Goal: Entertainment & Leisure: Consume media (video, audio)

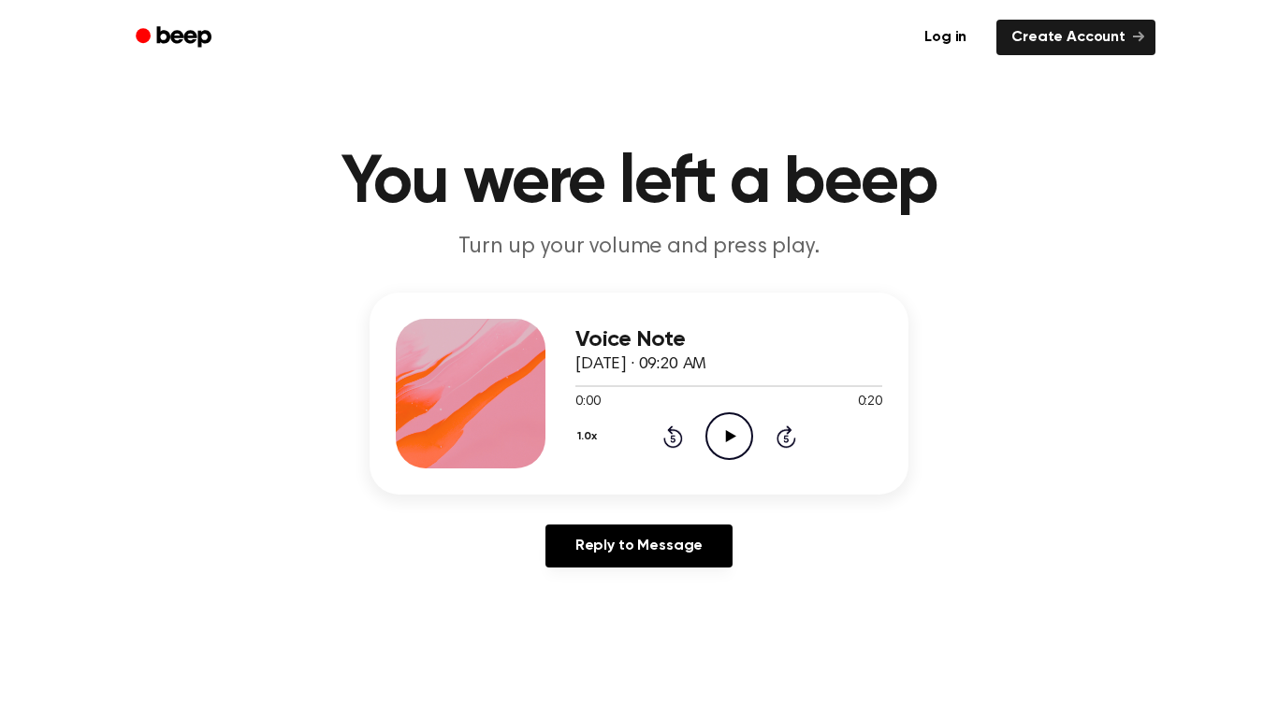
click at [728, 436] on icon at bounding box center [730, 436] width 10 height 12
click at [722, 466] on div "Voice Note October 6, 2025 · 09:20 AM 0:20 0:20 Your browser does not support t…" at bounding box center [728, 394] width 307 height 150
click at [746, 472] on div "Voice Note October 6, 2025 · 09:20 AM 0:20 0:20 Your browser does not support t…" at bounding box center [638, 394] width 539 height 202
click at [716, 456] on circle at bounding box center [729, 436] width 46 height 46
click at [720, 448] on icon "Play Audio" at bounding box center [729, 436] width 48 height 48
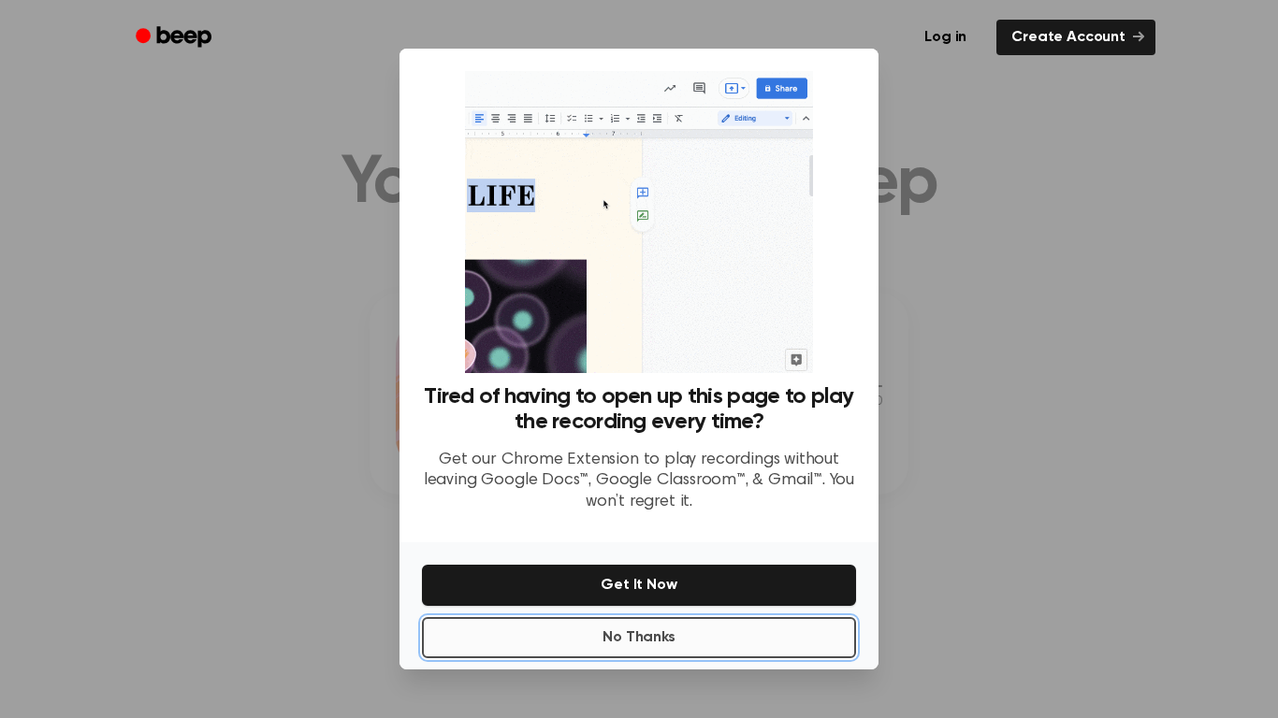
click at [735, 638] on button "No Thanks" at bounding box center [639, 637] width 434 height 41
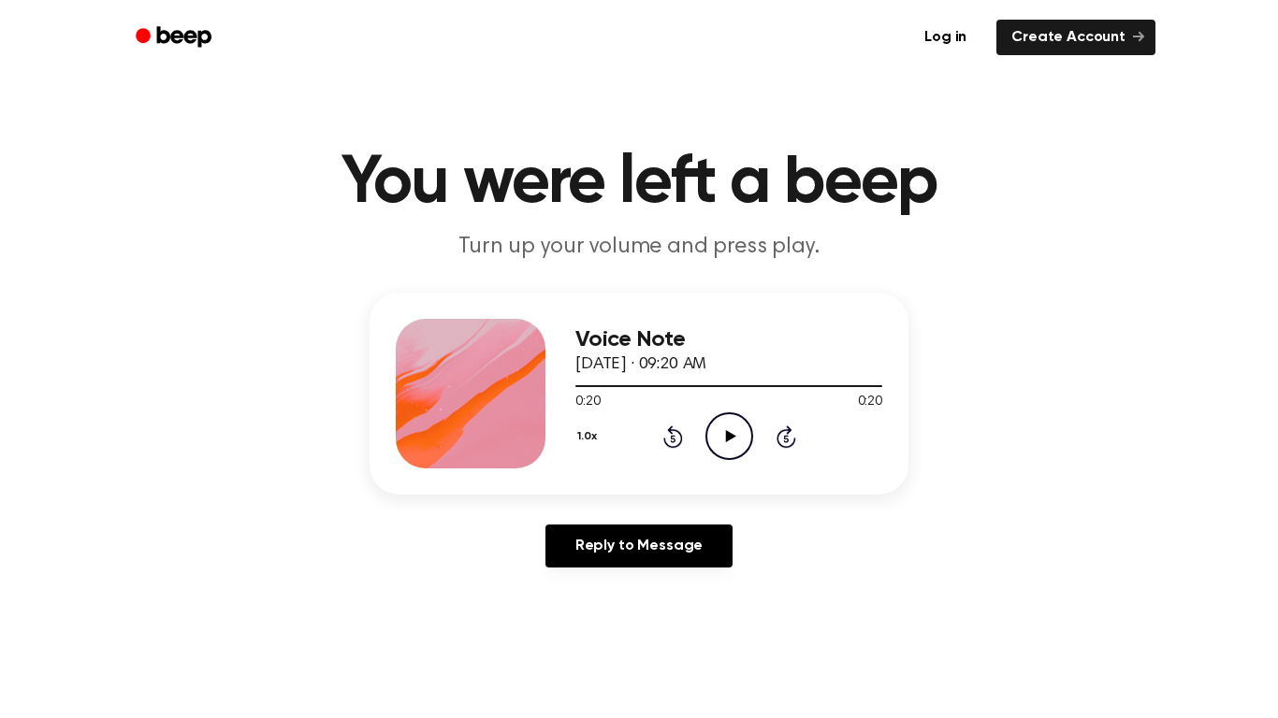
click at [713, 470] on div "Voice Note October 6, 2025 · 09:20 AM 0:20 0:20 Your browser does not support t…" at bounding box center [638, 394] width 539 height 202
click at [729, 445] on icon "Play Audio" at bounding box center [729, 436] width 48 height 48
click at [738, 428] on icon "Play Audio" at bounding box center [729, 436] width 48 height 48
click at [740, 437] on icon "Play Audio" at bounding box center [729, 436] width 48 height 48
click at [730, 437] on icon at bounding box center [730, 436] width 10 height 12
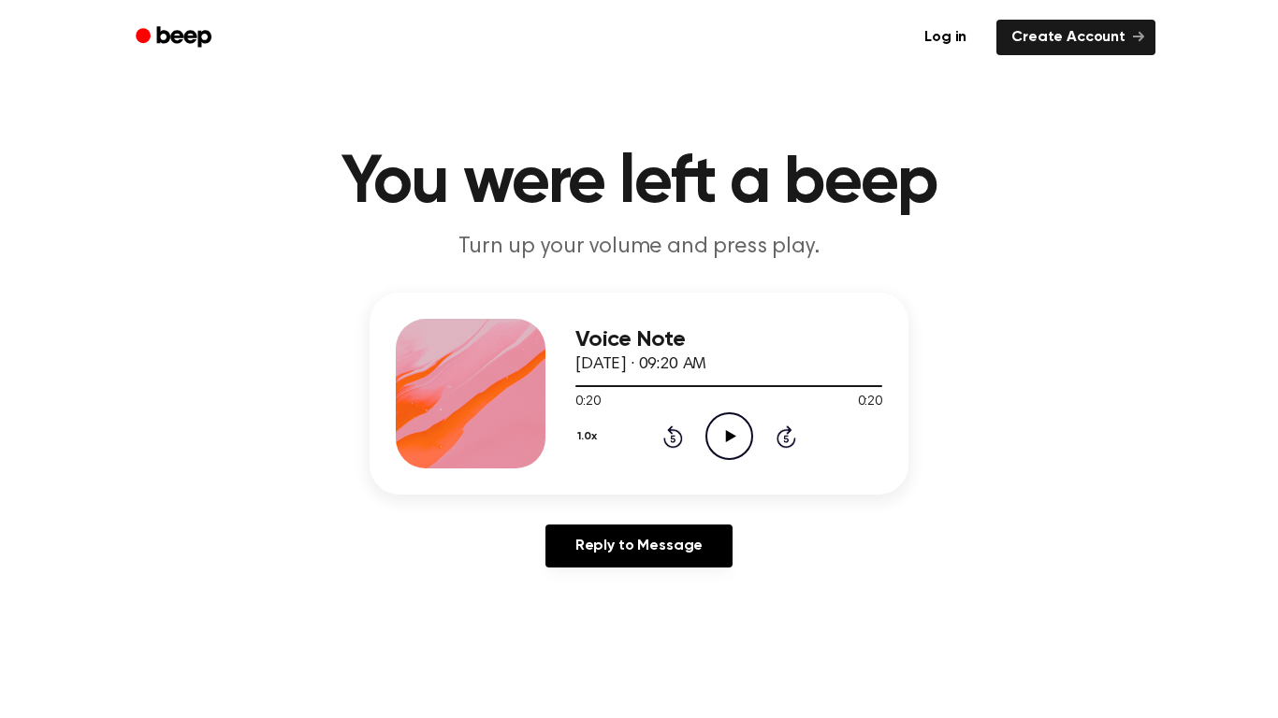
click at [592, 441] on button "1.0x" at bounding box center [589, 437] width 28 height 32
click at [776, 629] on main "You were left a beep Turn up your volume and press play. Voice Note October 6, …" at bounding box center [639, 576] width 1278 height 1153
click at [741, 444] on icon "Play Audio" at bounding box center [729, 436] width 48 height 48
click at [730, 426] on icon "Play Audio" at bounding box center [729, 436] width 48 height 48
click at [749, 433] on icon "Play Audio" at bounding box center [729, 436] width 48 height 48
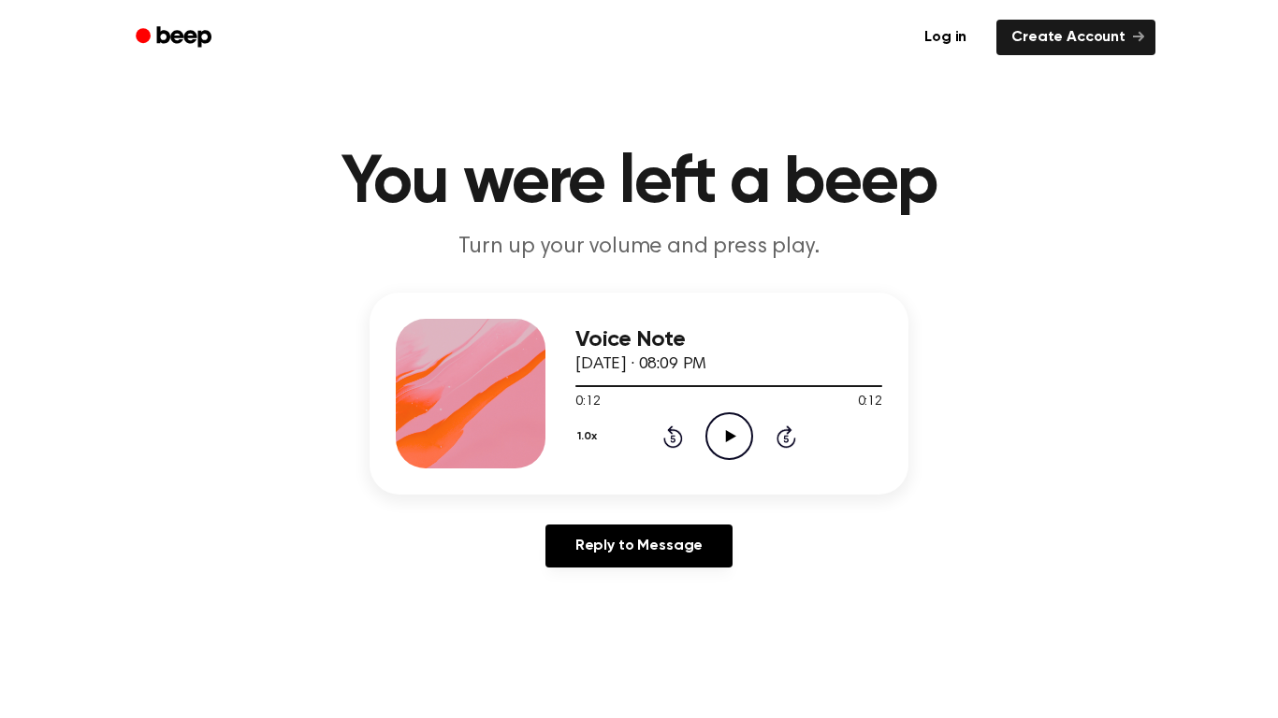
click at [726, 431] on icon at bounding box center [730, 436] width 10 height 12
click at [714, 447] on icon "Play Audio" at bounding box center [729, 436] width 48 height 48
click at [732, 461] on div "Voice Note [DATE] · 08:14 PM 0:00 0:10 Your browser does not support the [objec…" at bounding box center [728, 394] width 307 height 150
click at [725, 430] on icon "Play Audio" at bounding box center [729, 436] width 48 height 48
click at [730, 450] on icon "Play Audio" at bounding box center [729, 436] width 48 height 48
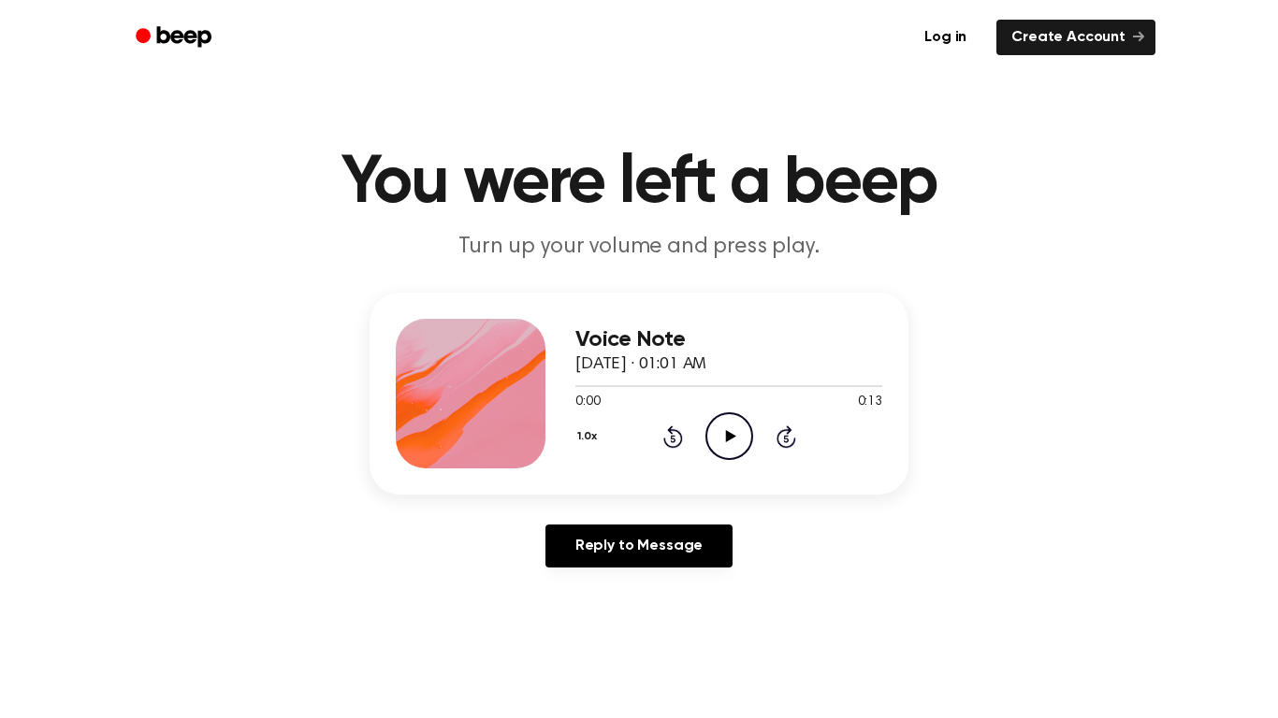
click at [739, 442] on icon "Play Audio" at bounding box center [729, 436] width 48 height 48
click at [733, 437] on icon at bounding box center [730, 436] width 10 height 12
click at [744, 442] on icon "Play Audio" at bounding box center [729, 436] width 48 height 48
click at [725, 440] on icon "Play Audio" at bounding box center [729, 436] width 48 height 48
click at [743, 439] on icon "Play Audio" at bounding box center [729, 436] width 48 height 48
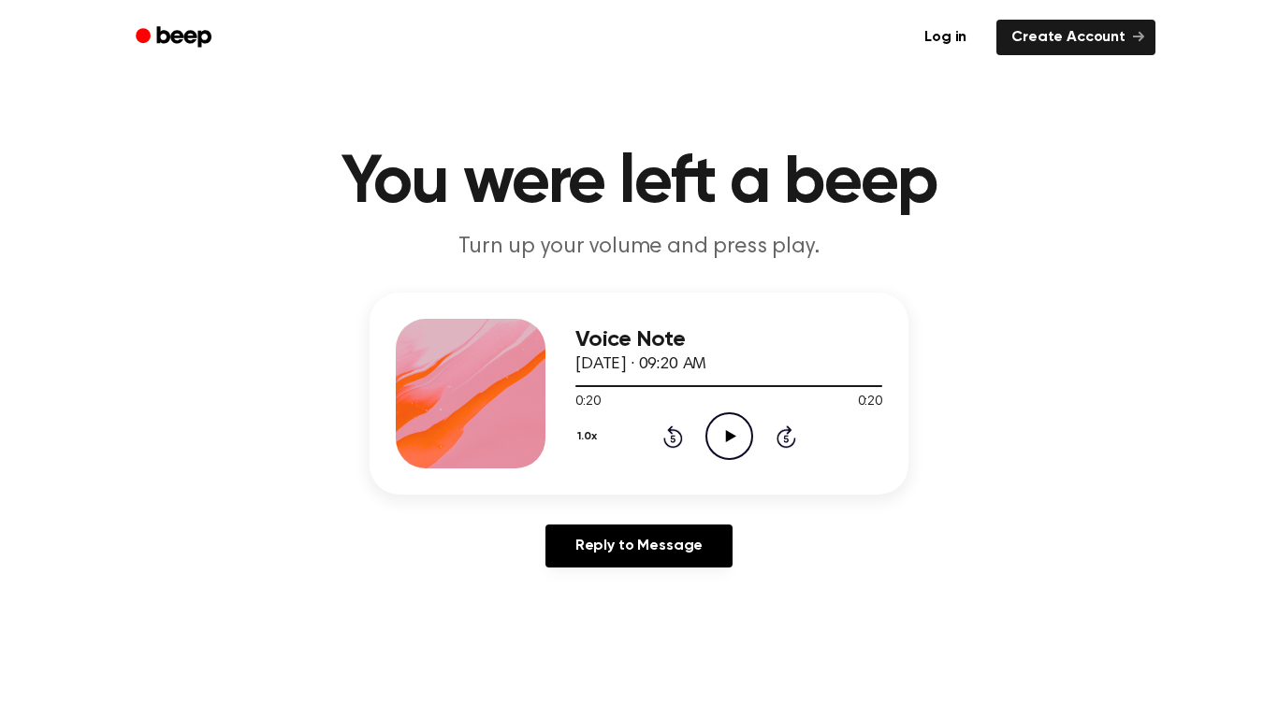
click at [730, 425] on icon "Play Audio" at bounding box center [729, 436] width 48 height 48
click at [716, 435] on icon "Play Audio" at bounding box center [729, 436] width 48 height 48
click at [672, 439] on icon at bounding box center [672, 438] width 5 height 7
click at [662, 434] on icon "Rewind 5 seconds" at bounding box center [672, 437] width 21 height 24
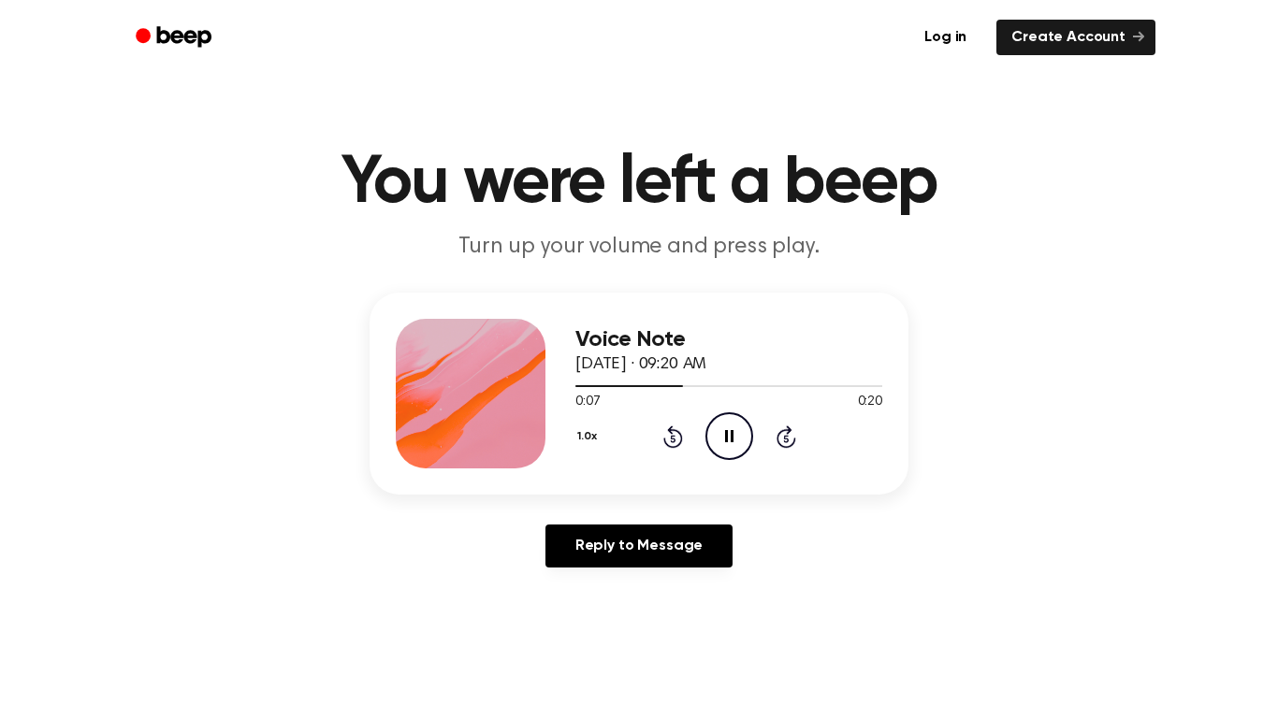
click at [664, 426] on icon "Rewind 5 seconds" at bounding box center [672, 437] width 21 height 24
click at [672, 439] on icon at bounding box center [672, 438] width 5 height 7
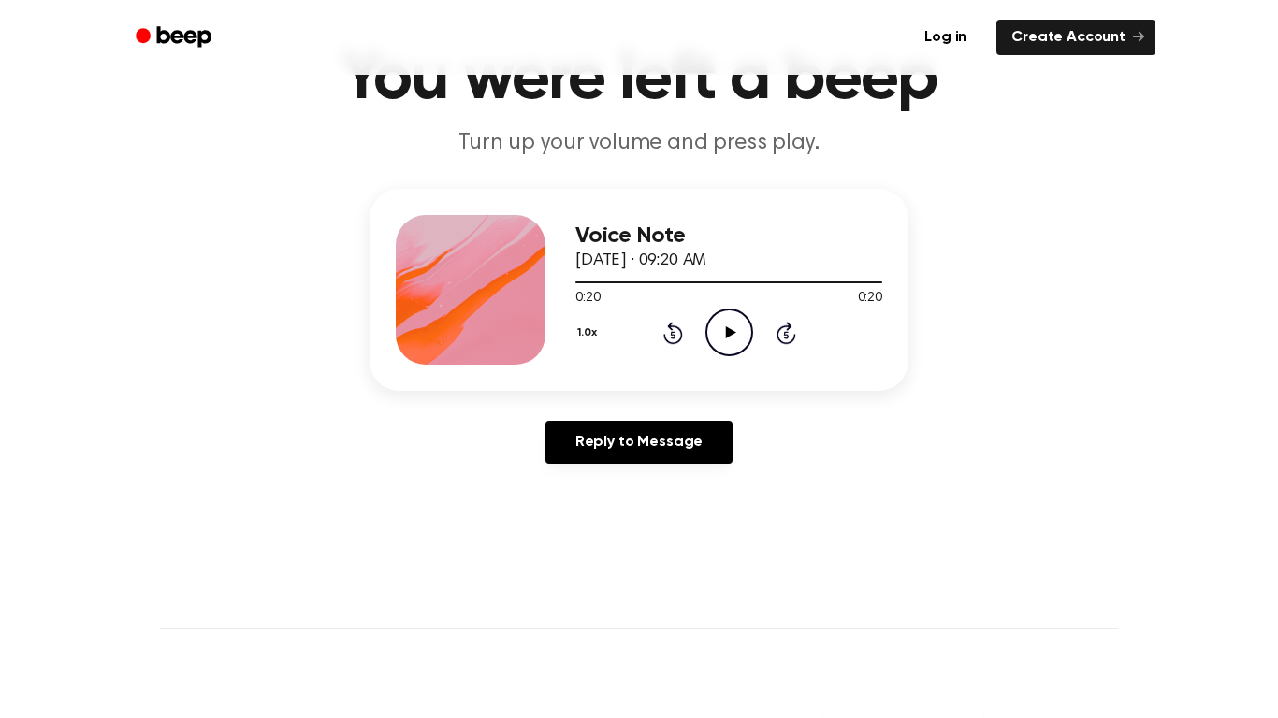
scroll to position [118, 0]
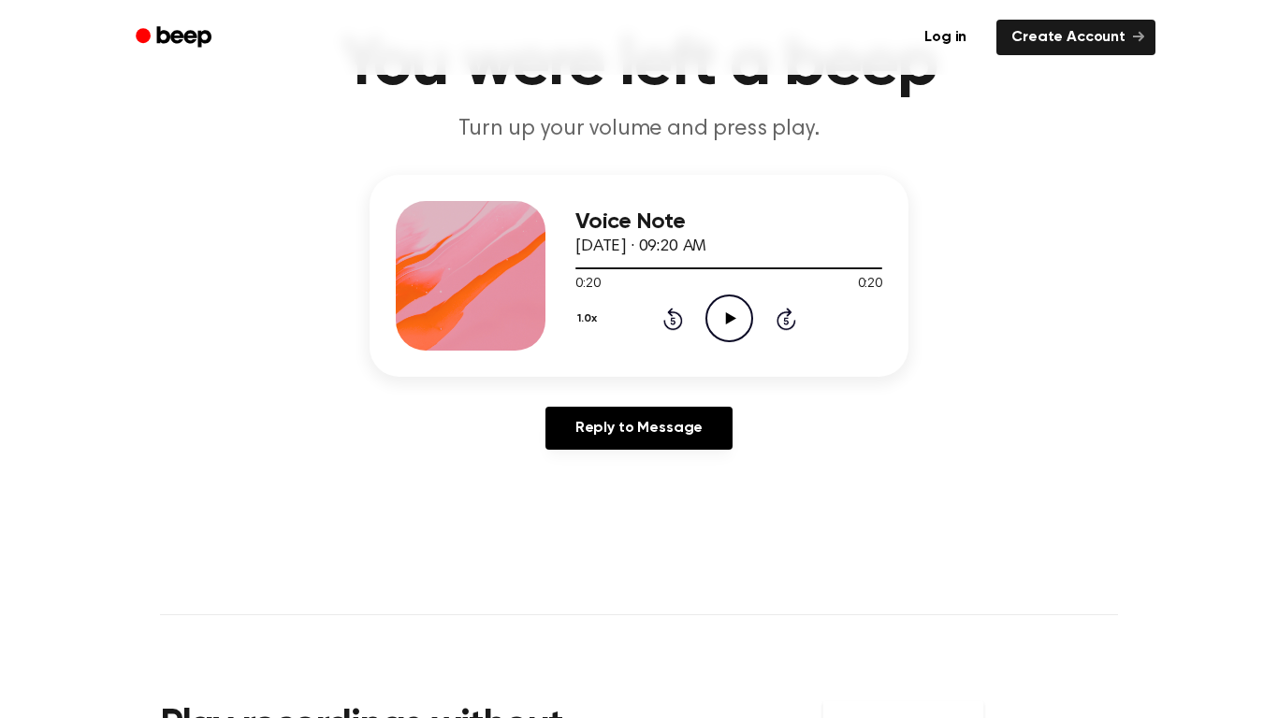
click at [722, 330] on icon "Play Audio" at bounding box center [729, 319] width 48 height 48
click at [748, 275] on div at bounding box center [728, 267] width 307 height 15
click at [769, 295] on div "1.0x Rewind 5 seconds Play Audio Skip 5 seconds" at bounding box center [728, 319] width 307 height 48
click at [706, 325] on circle at bounding box center [729, 319] width 46 height 46
click at [672, 321] on icon at bounding box center [672, 320] width 5 height 7
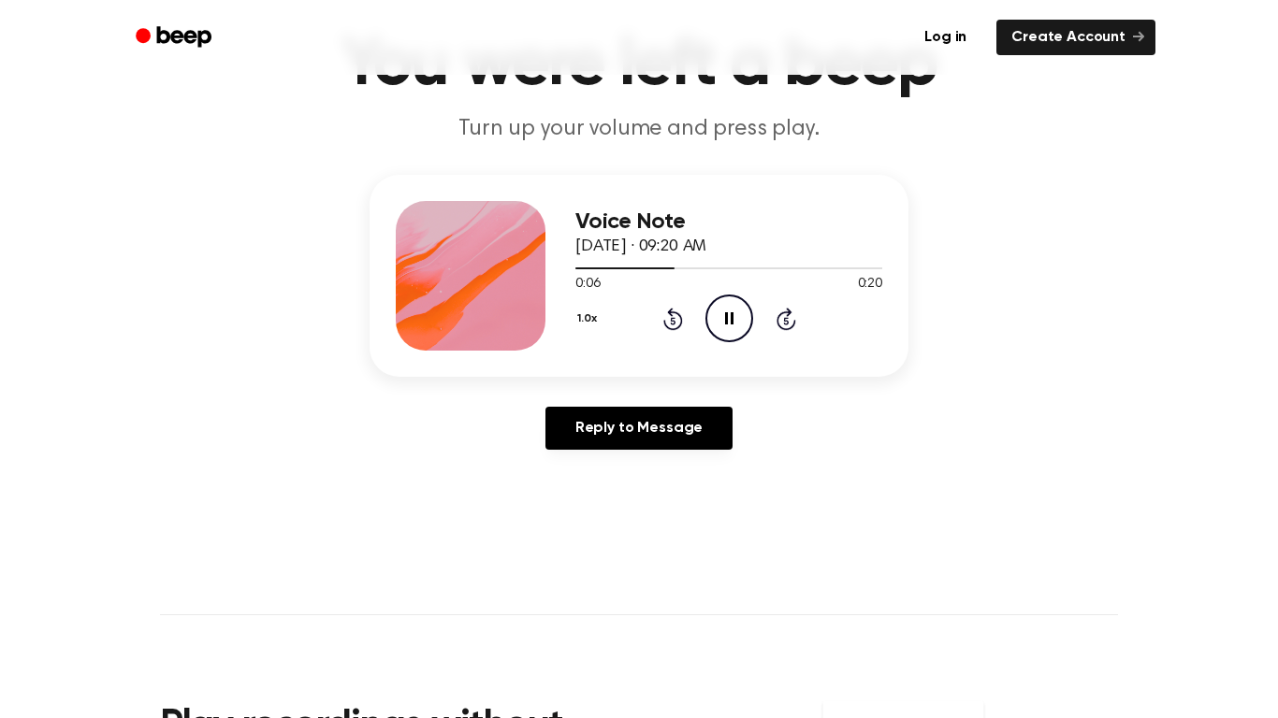
click at [663, 325] on icon "Rewind 5 seconds" at bounding box center [672, 319] width 21 height 24
click at [660, 313] on div "1.0x Rewind 5 seconds Pause Audio Skip 5 seconds" at bounding box center [728, 319] width 307 height 48
click at [672, 321] on icon at bounding box center [672, 320] width 5 height 7
click at [670, 322] on icon "Rewind 5 seconds" at bounding box center [672, 319] width 21 height 24
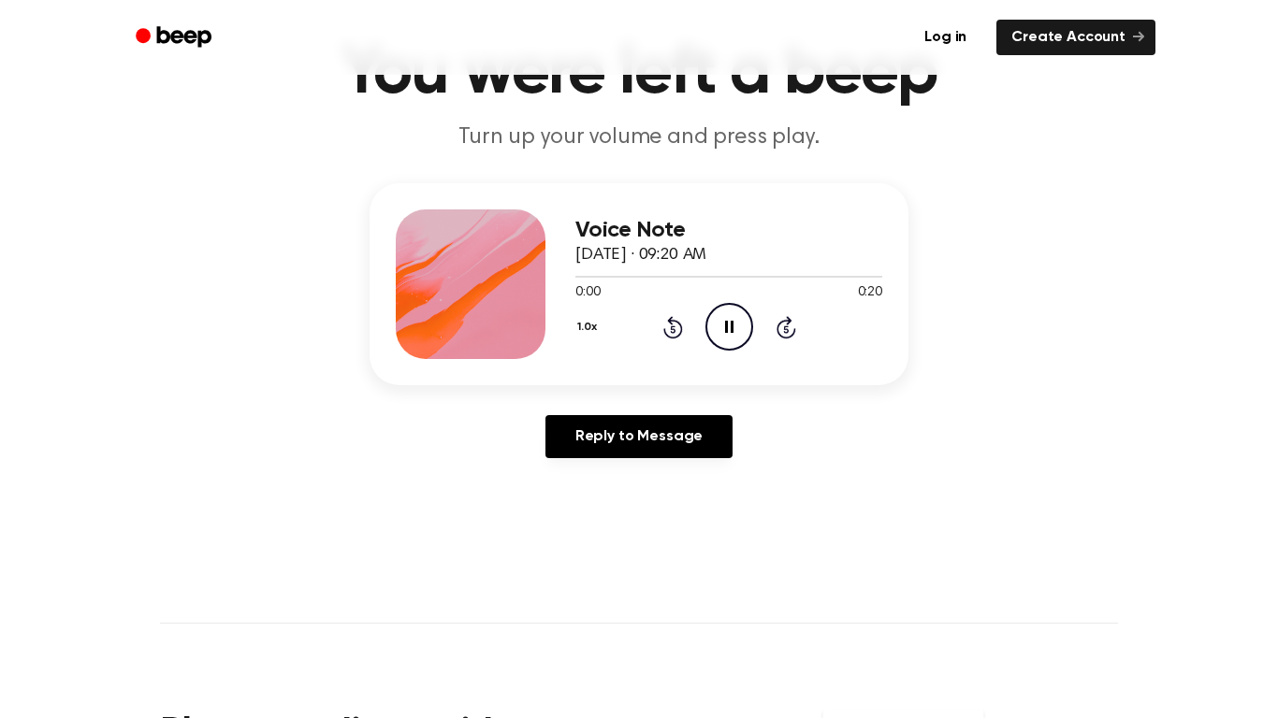
scroll to position [103, 0]
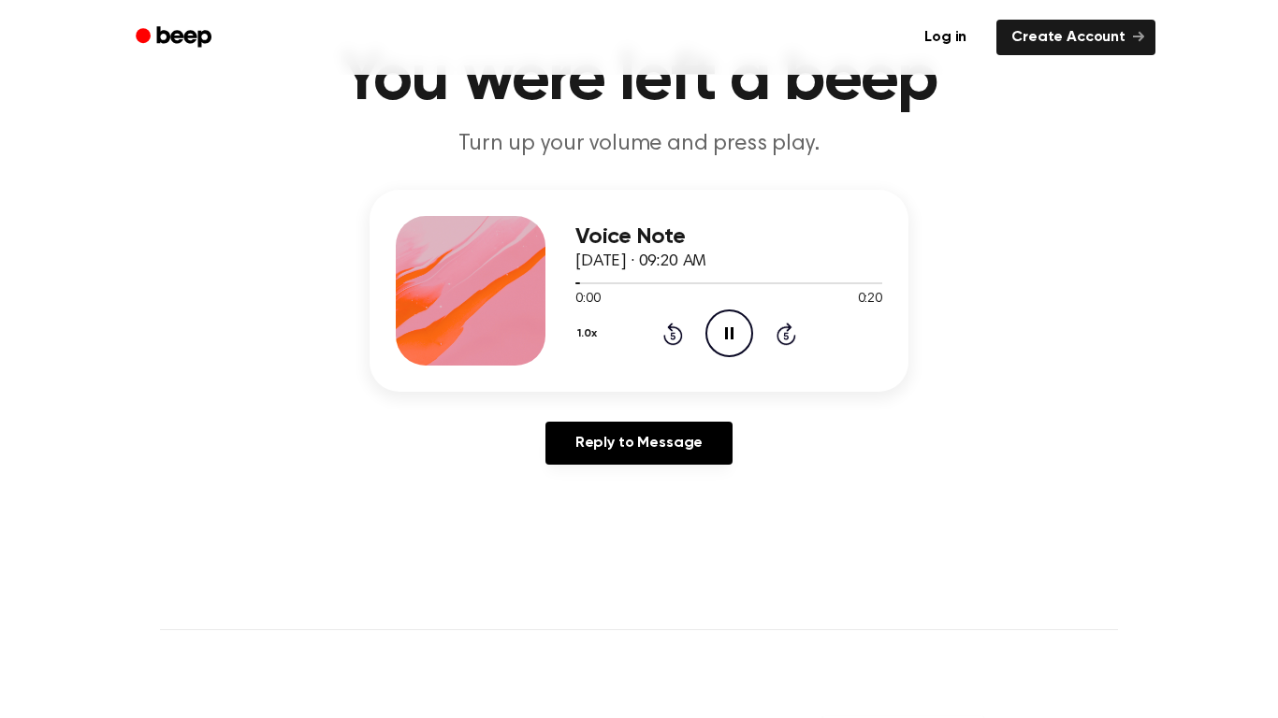
click at [662, 342] on icon "Rewind 5 seconds" at bounding box center [672, 334] width 21 height 24
click at [672, 336] on icon at bounding box center [672, 335] width 5 height 7
click at [660, 333] on div "1.0x Rewind 5 seconds Pause Audio Skip 5 seconds" at bounding box center [728, 334] width 307 height 48
click at [672, 336] on icon at bounding box center [672, 335] width 5 height 7
click at [672, 331] on icon at bounding box center [673, 334] width 20 height 22
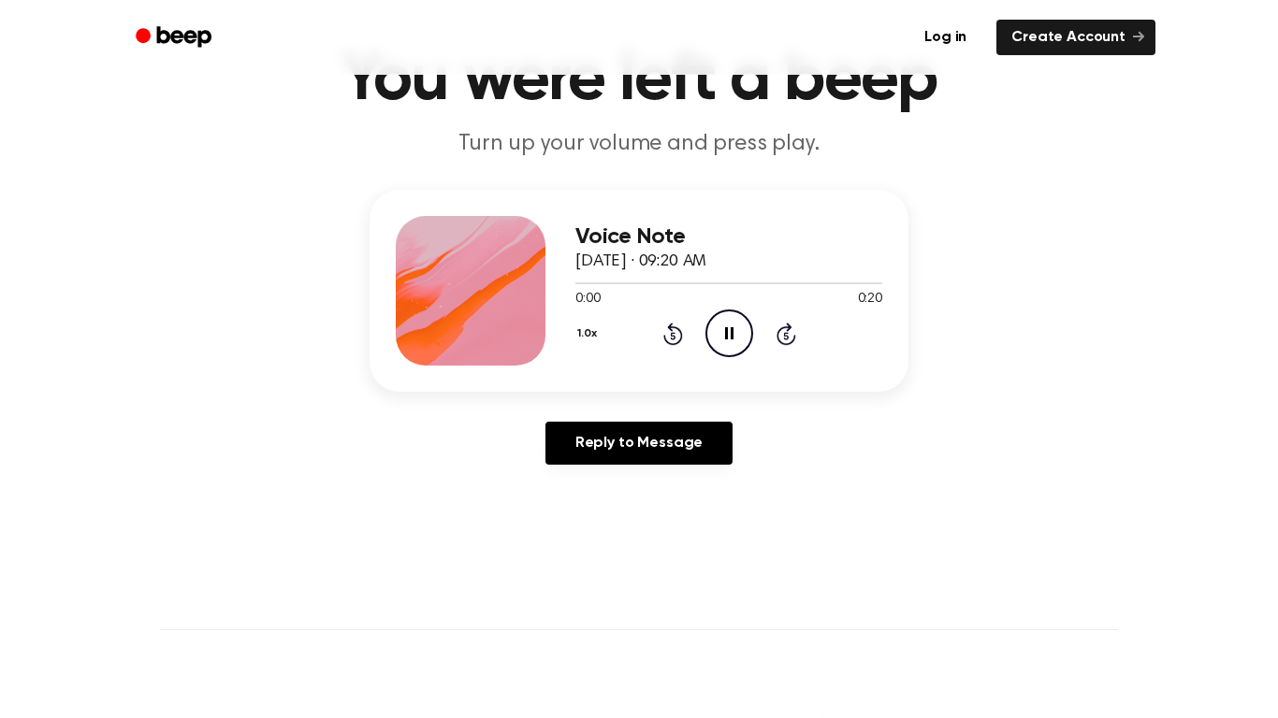
click at [672, 336] on icon at bounding box center [672, 335] width 5 height 7
click at [674, 332] on icon "Rewind 5 seconds" at bounding box center [672, 334] width 21 height 24
click at [672, 336] on icon at bounding box center [672, 335] width 5 height 7
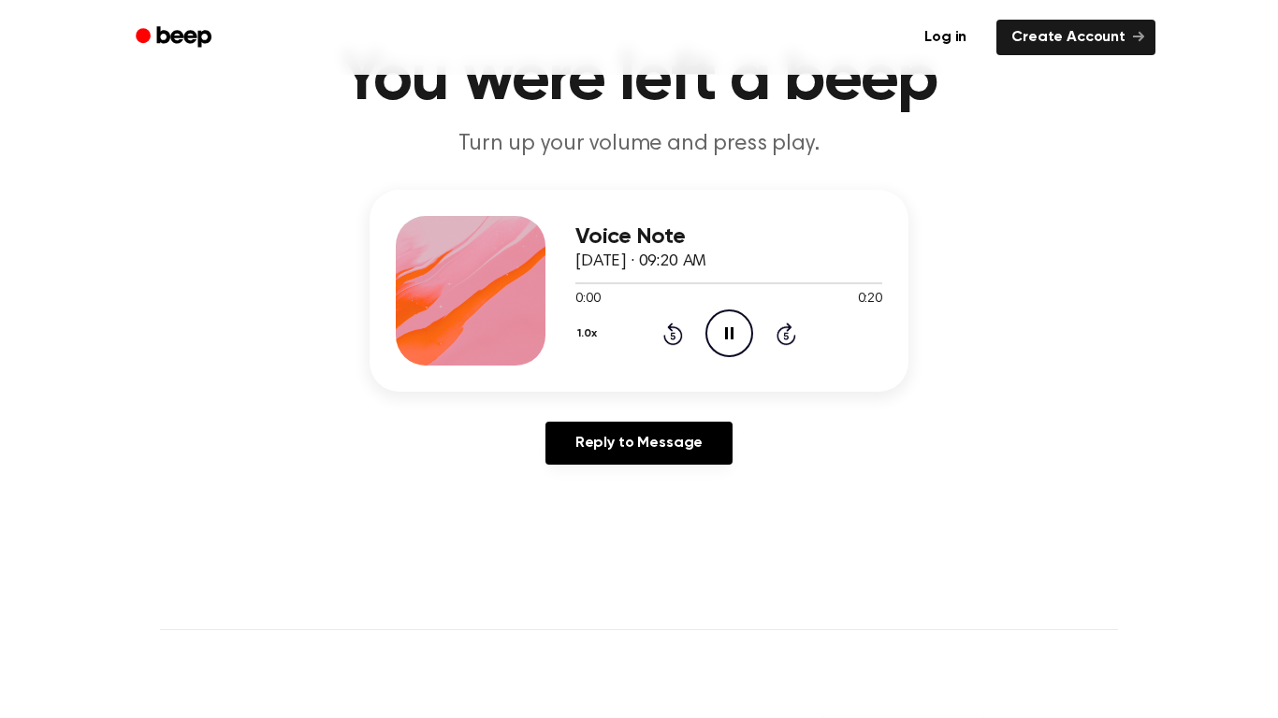
click at [672, 336] on icon at bounding box center [672, 335] width 5 height 7
click at [683, 336] on div "1.0x Rewind 5 seconds Pause Audio Skip 5 seconds" at bounding box center [728, 334] width 307 height 48
click at [670, 339] on icon "Rewind 5 seconds" at bounding box center [672, 334] width 21 height 24
click at [673, 335] on icon "Rewind 5 seconds" at bounding box center [672, 334] width 21 height 24
click at [670, 334] on icon "Rewind 5 seconds" at bounding box center [672, 334] width 21 height 24
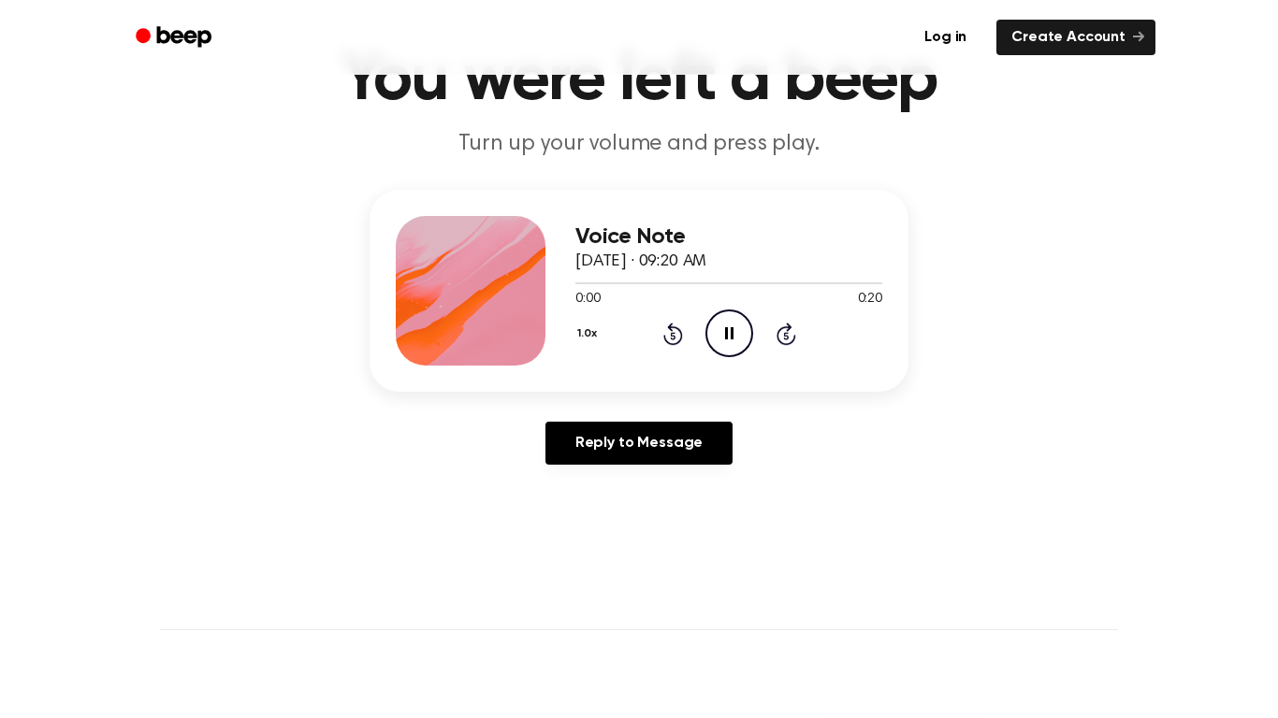
click at [672, 335] on icon "Rewind 5 seconds" at bounding box center [672, 334] width 21 height 24
click at [670, 335] on icon "Rewind 5 seconds" at bounding box center [672, 334] width 21 height 24
click at [672, 336] on icon at bounding box center [672, 335] width 5 height 7
click at [672, 337] on icon "Rewind 5 seconds" at bounding box center [672, 334] width 21 height 24
click at [674, 340] on icon "Rewind 5 seconds" at bounding box center [672, 334] width 21 height 24
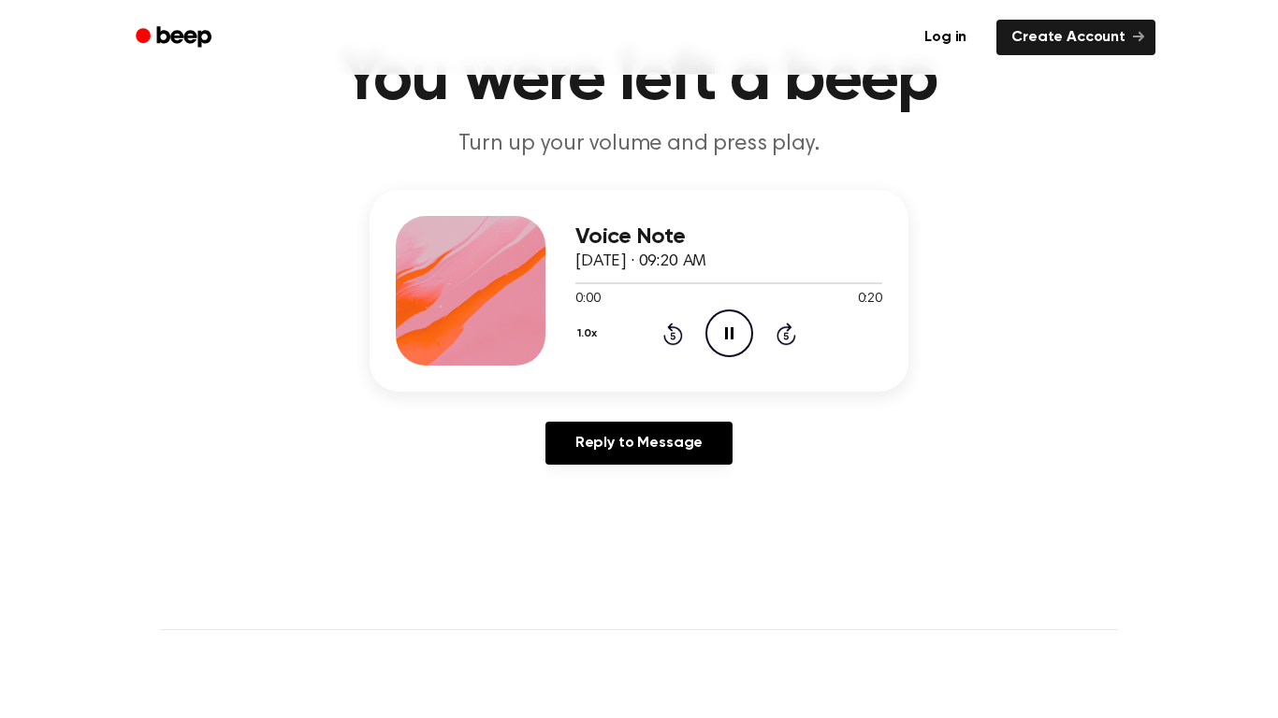
click at [663, 336] on icon at bounding box center [673, 334] width 20 height 22
click at [673, 337] on icon at bounding box center [672, 335] width 5 height 7
click at [672, 335] on icon "Rewind 5 seconds" at bounding box center [672, 334] width 21 height 24
click at [672, 336] on icon at bounding box center [672, 335] width 5 height 7
click at [672, 339] on icon "Rewind 5 seconds" at bounding box center [672, 334] width 21 height 24
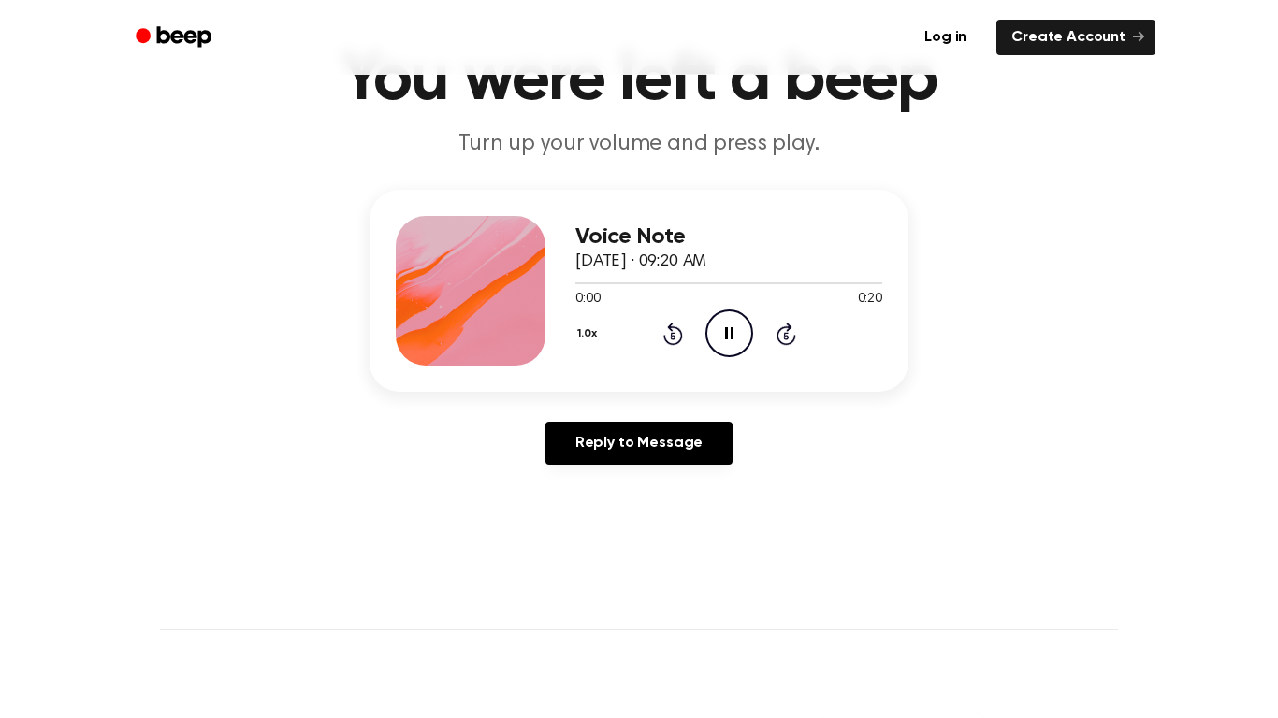
click at [673, 339] on icon at bounding box center [672, 335] width 5 height 7
click at [672, 338] on icon "Rewind 5 seconds" at bounding box center [672, 334] width 21 height 24
click at [671, 336] on icon at bounding box center [672, 335] width 5 height 7
click at [672, 336] on icon at bounding box center [672, 335] width 5 height 7
click at [663, 331] on icon "Rewind 5 seconds" at bounding box center [672, 334] width 21 height 24
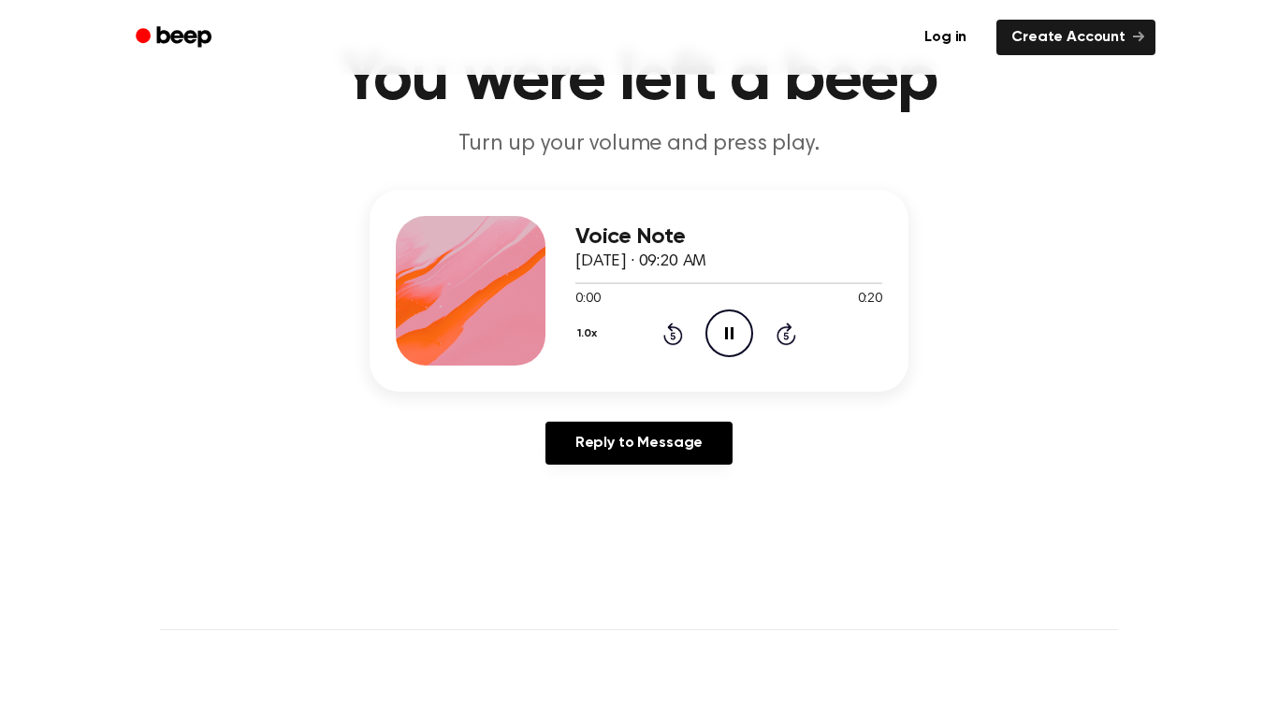
click at [672, 336] on icon at bounding box center [672, 335] width 5 height 7
click at [672, 332] on icon at bounding box center [673, 334] width 20 height 22
click at [672, 336] on icon at bounding box center [672, 335] width 5 height 7
click at [671, 328] on icon at bounding box center [673, 334] width 20 height 22
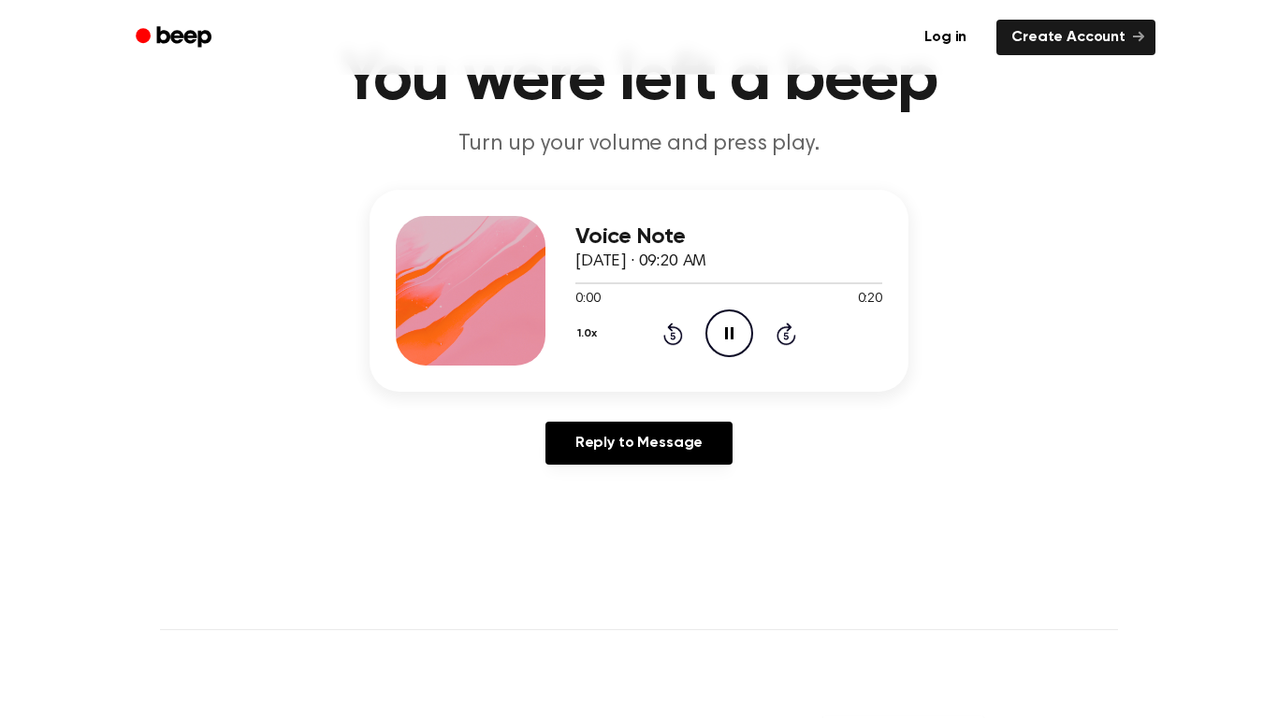
click at [671, 329] on icon at bounding box center [673, 334] width 20 height 22
click at [669, 331] on icon "Rewind 5 seconds" at bounding box center [672, 334] width 21 height 24
click at [672, 336] on icon at bounding box center [672, 335] width 5 height 7
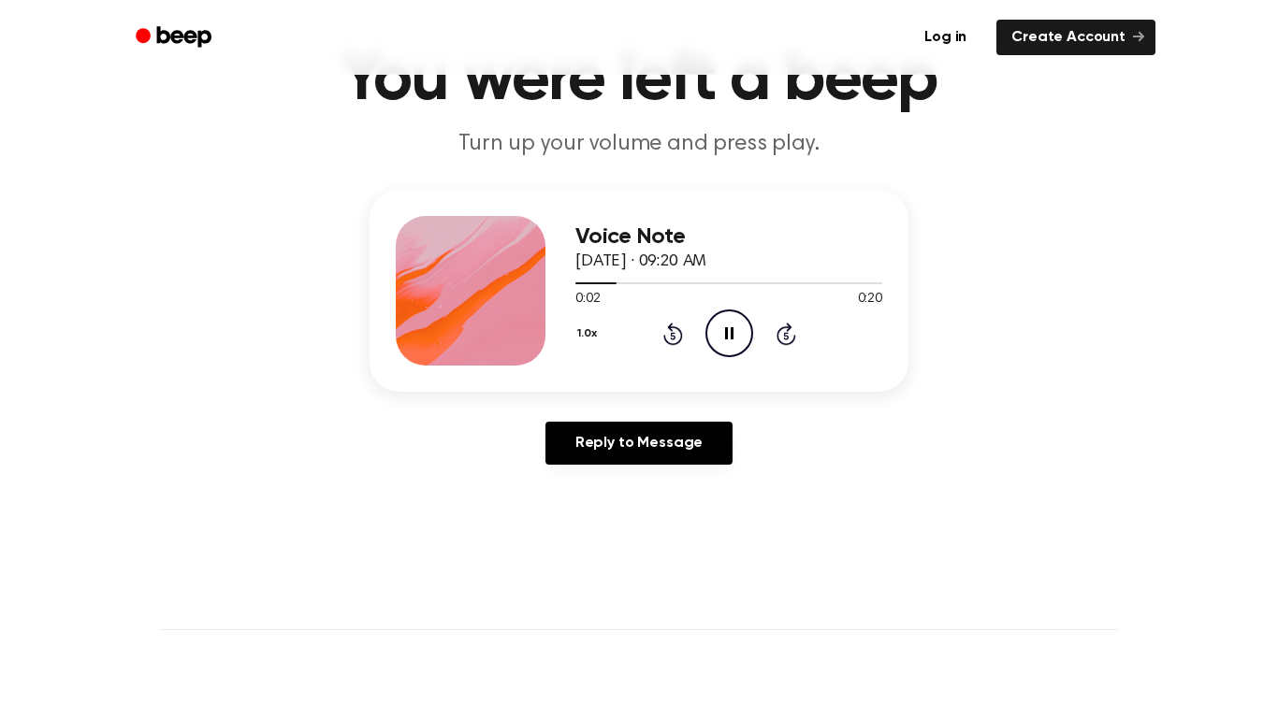
click at [663, 335] on icon at bounding box center [673, 334] width 20 height 22
click at [672, 336] on icon "Rewind 5 seconds" at bounding box center [672, 333] width 21 height 24
click at [672, 335] on icon at bounding box center [672, 334] width 5 height 7
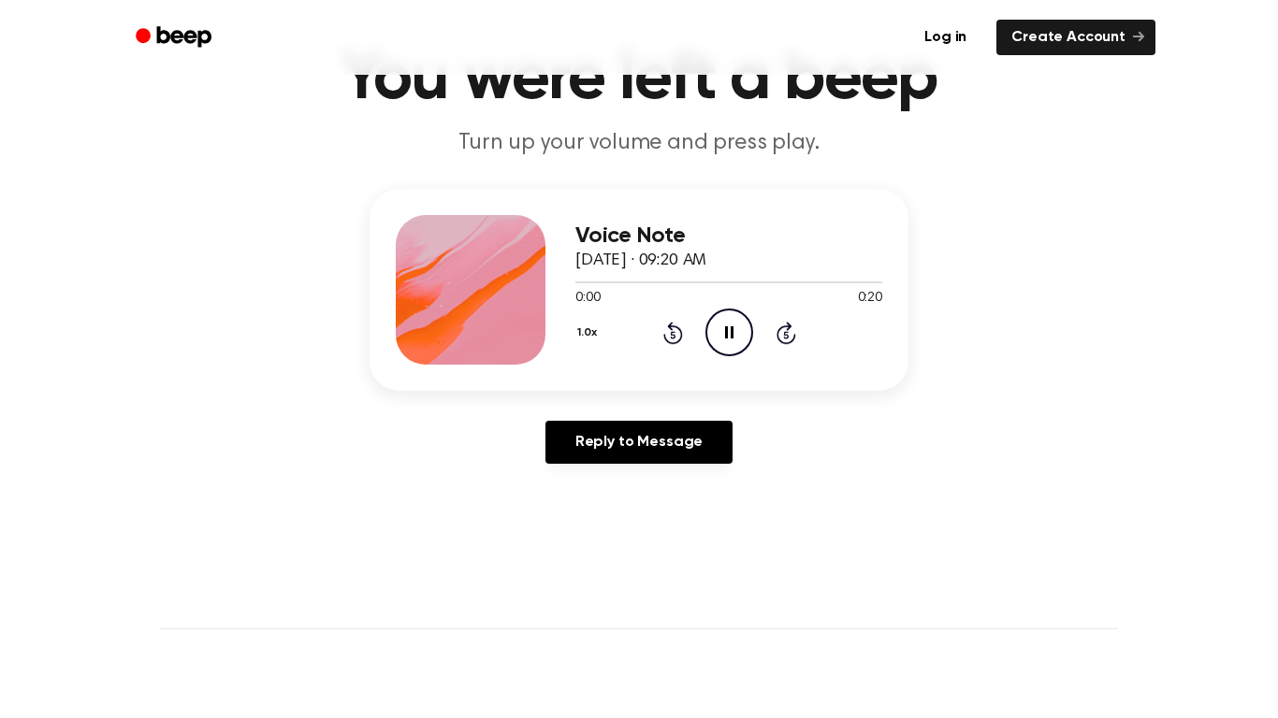
click at [672, 336] on icon "Rewind 5 seconds" at bounding box center [672, 333] width 21 height 24
click at [669, 333] on icon "Rewind 5 seconds" at bounding box center [672, 333] width 21 height 24
click at [662, 336] on icon "Rewind 5 seconds" at bounding box center [672, 333] width 21 height 24
click at [672, 335] on icon at bounding box center [672, 334] width 5 height 7
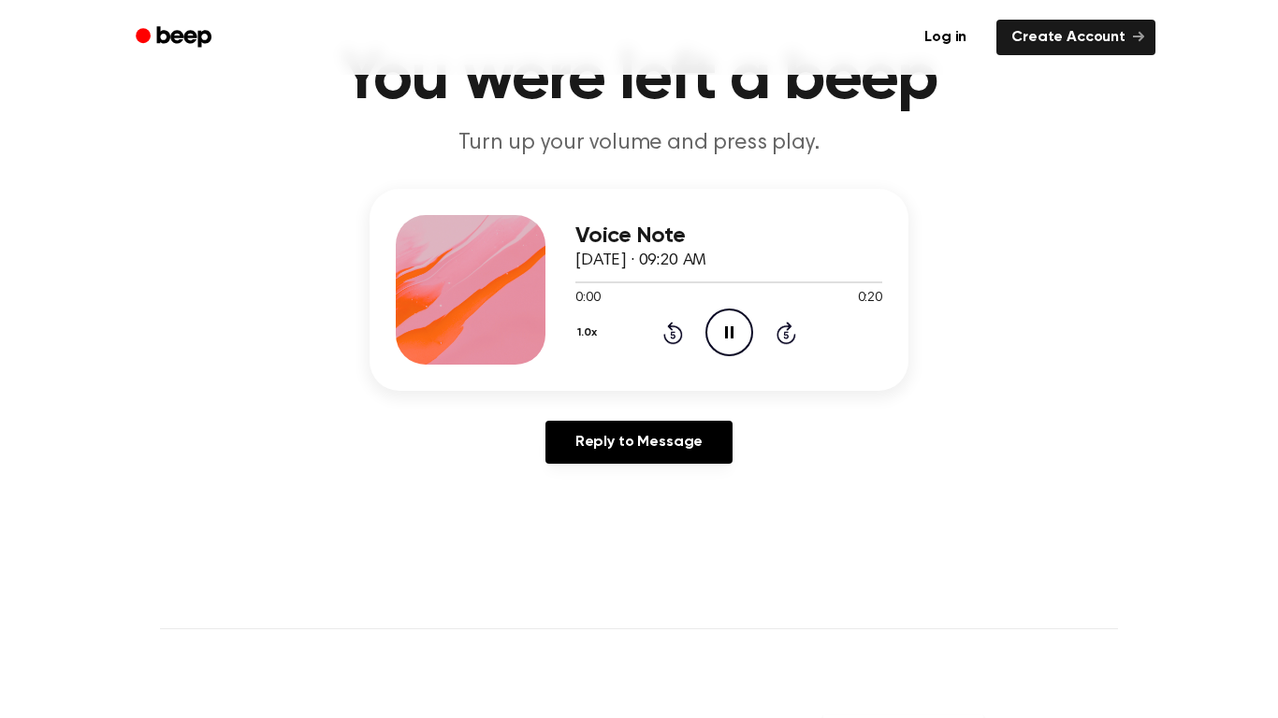
click at [672, 335] on icon at bounding box center [672, 334] width 5 height 7
click at [662, 335] on icon "Rewind 5 seconds" at bounding box center [672, 333] width 21 height 24
click at [673, 333] on icon at bounding box center [672, 334] width 5 height 7
click at [672, 337] on icon "Rewind 5 seconds" at bounding box center [672, 333] width 21 height 24
click at [672, 335] on icon at bounding box center [672, 334] width 5 height 7
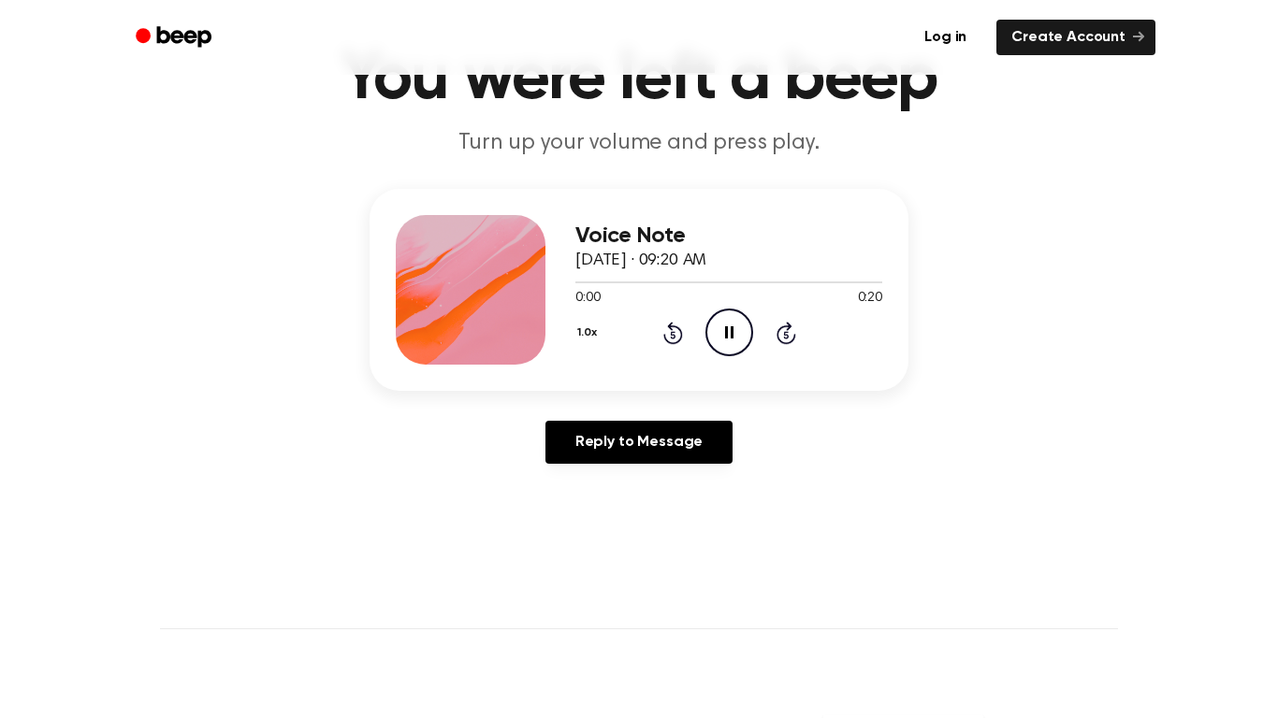
click at [672, 339] on icon at bounding box center [672, 334] width 5 height 7
click at [672, 335] on icon at bounding box center [672, 334] width 5 height 7
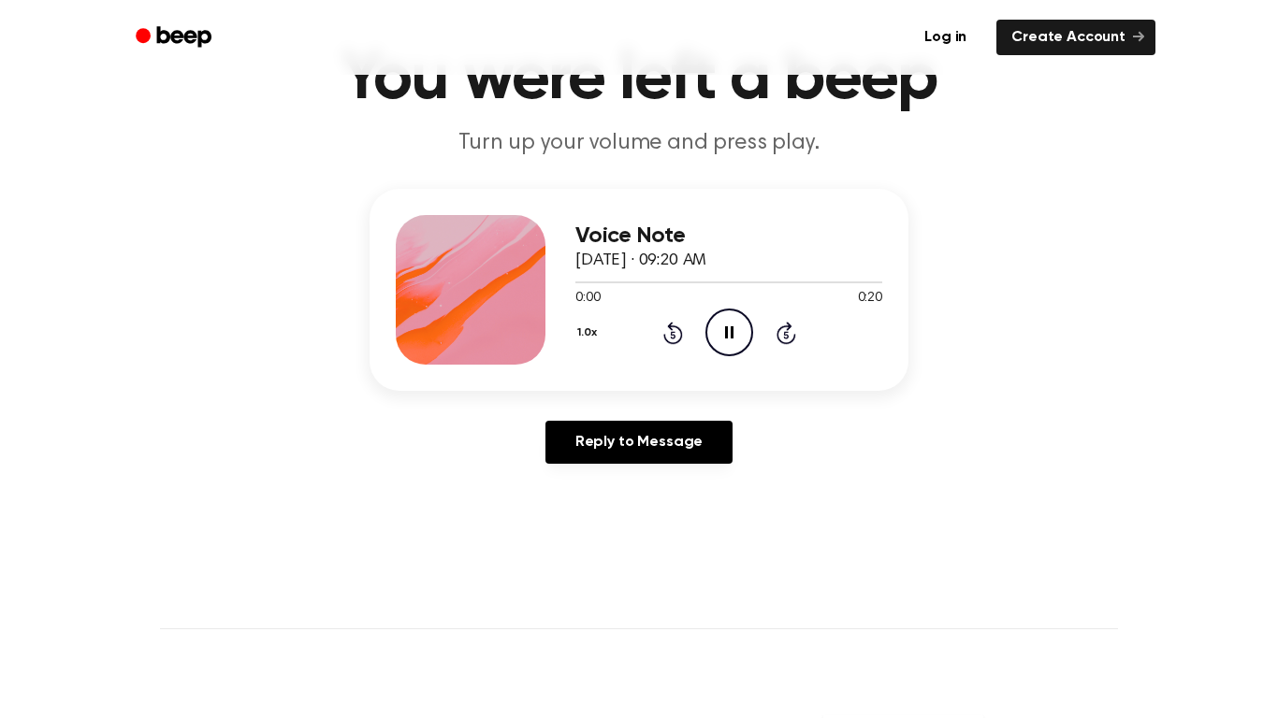
click at [672, 335] on icon at bounding box center [672, 334] width 5 height 7
click at [675, 325] on icon "Rewind 5 seconds" at bounding box center [672, 333] width 21 height 24
click at [672, 330] on icon at bounding box center [673, 333] width 20 height 22
click at [672, 331] on icon "Rewind 5 seconds" at bounding box center [672, 333] width 21 height 24
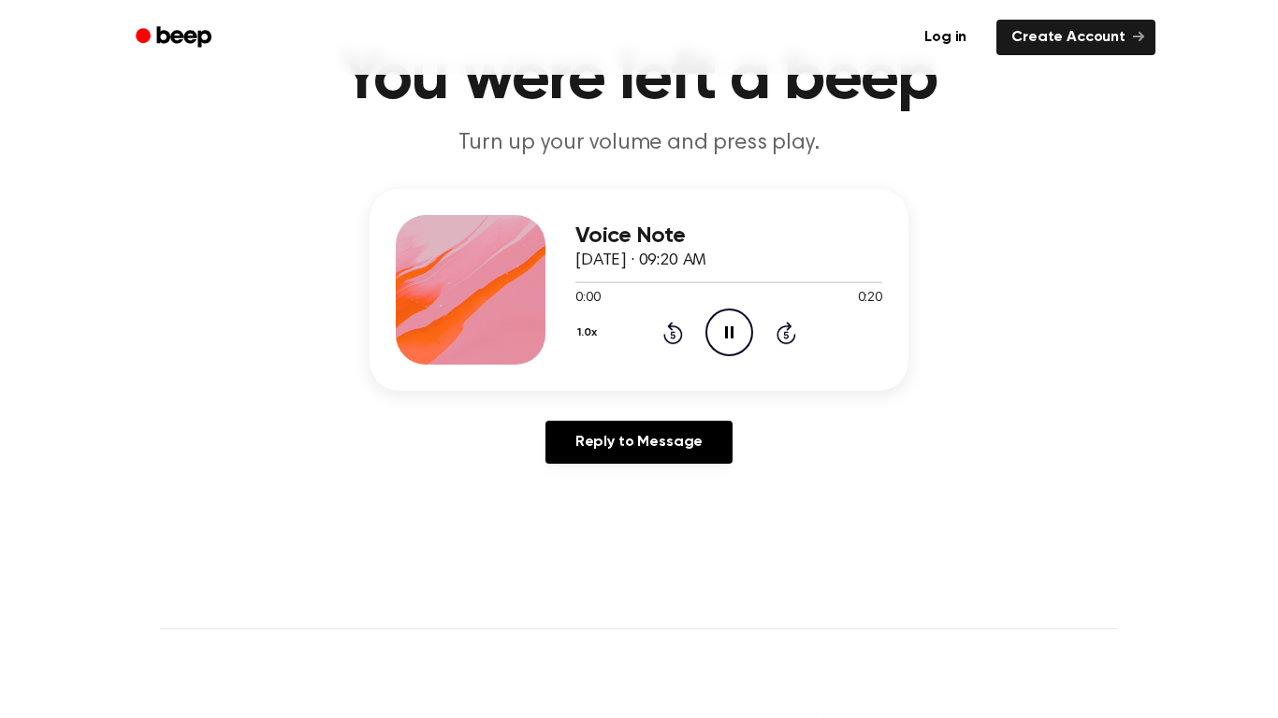
click at [672, 327] on icon at bounding box center [673, 333] width 20 height 22
click at [668, 335] on icon "Rewind 5 seconds" at bounding box center [672, 333] width 21 height 24
click at [673, 334] on icon "Rewind 5 seconds" at bounding box center [672, 333] width 21 height 24
click at [673, 336] on icon at bounding box center [672, 334] width 5 height 7
click at [672, 335] on icon at bounding box center [672, 334] width 5 height 7
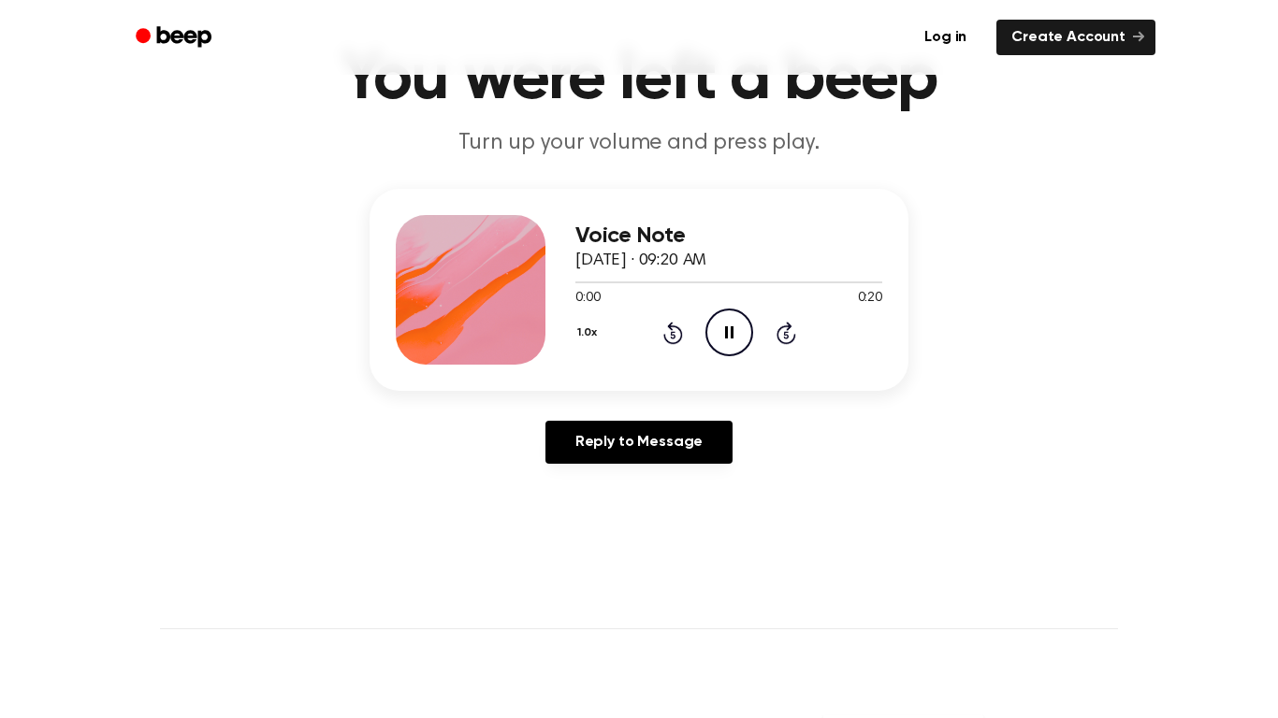
click at [672, 336] on icon "Rewind 5 seconds" at bounding box center [672, 333] width 21 height 24
click at [672, 335] on icon at bounding box center [672, 334] width 5 height 7
click at [674, 336] on icon at bounding box center [672, 334] width 5 height 7
click at [672, 335] on icon at bounding box center [672, 334] width 5 height 7
click at [700, 313] on div "1.0x Rewind 5 seconds Pause Audio Skip 5 seconds" at bounding box center [728, 333] width 307 height 48
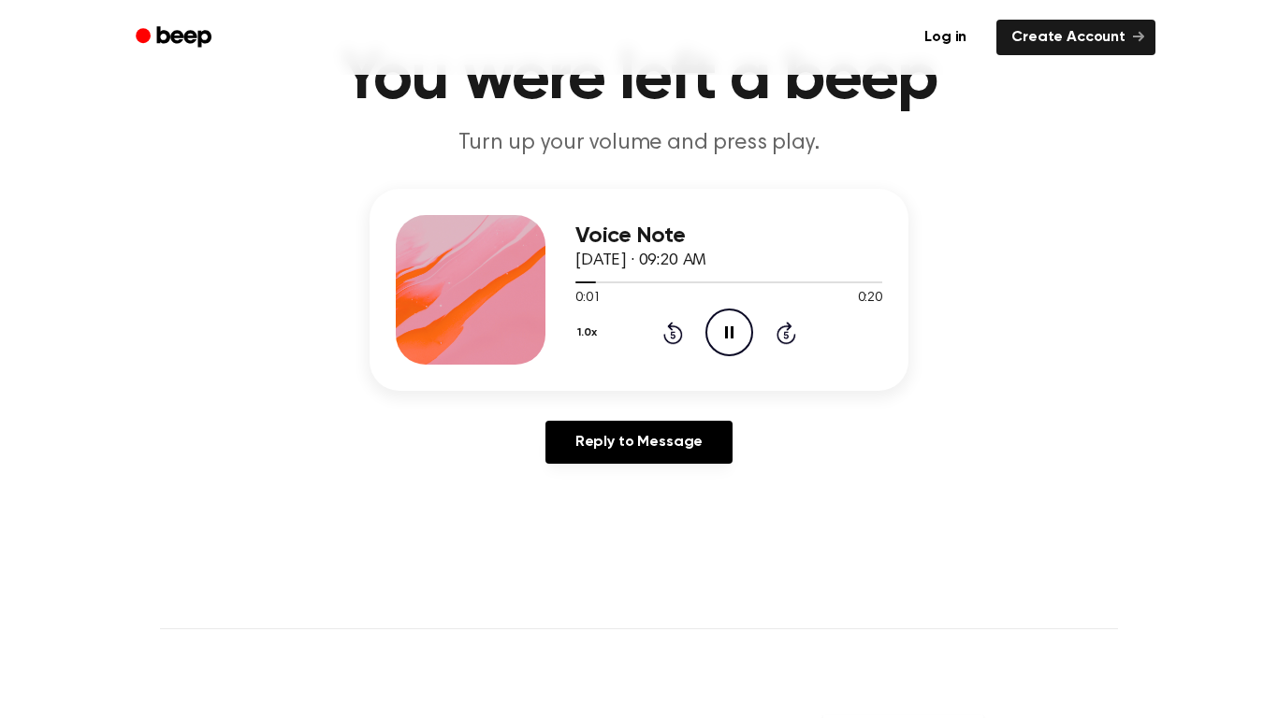
click at [672, 335] on icon at bounding box center [672, 334] width 5 height 7
click at [672, 336] on icon "Rewind 5 seconds" at bounding box center [672, 333] width 21 height 24
click at [674, 336] on icon at bounding box center [672, 334] width 5 height 7
click at [672, 335] on icon at bounding box center [672, 334] width 5 height 7
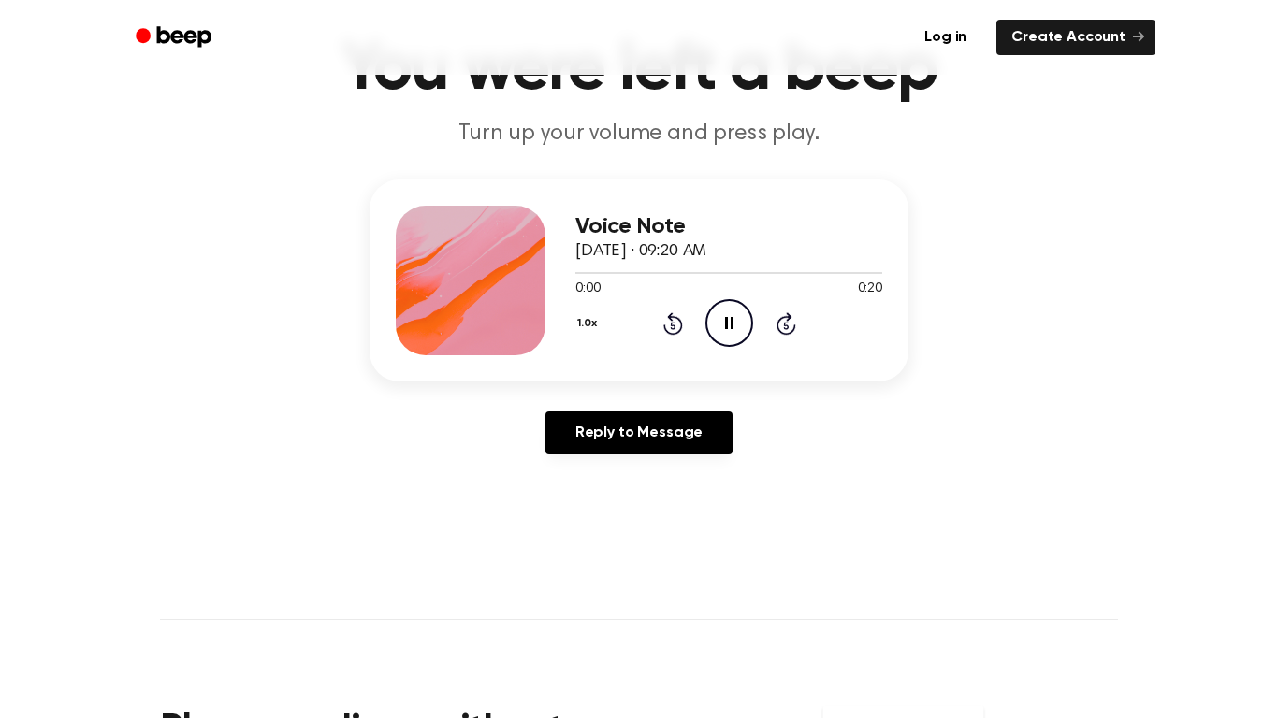
scroll to position [138, 0]
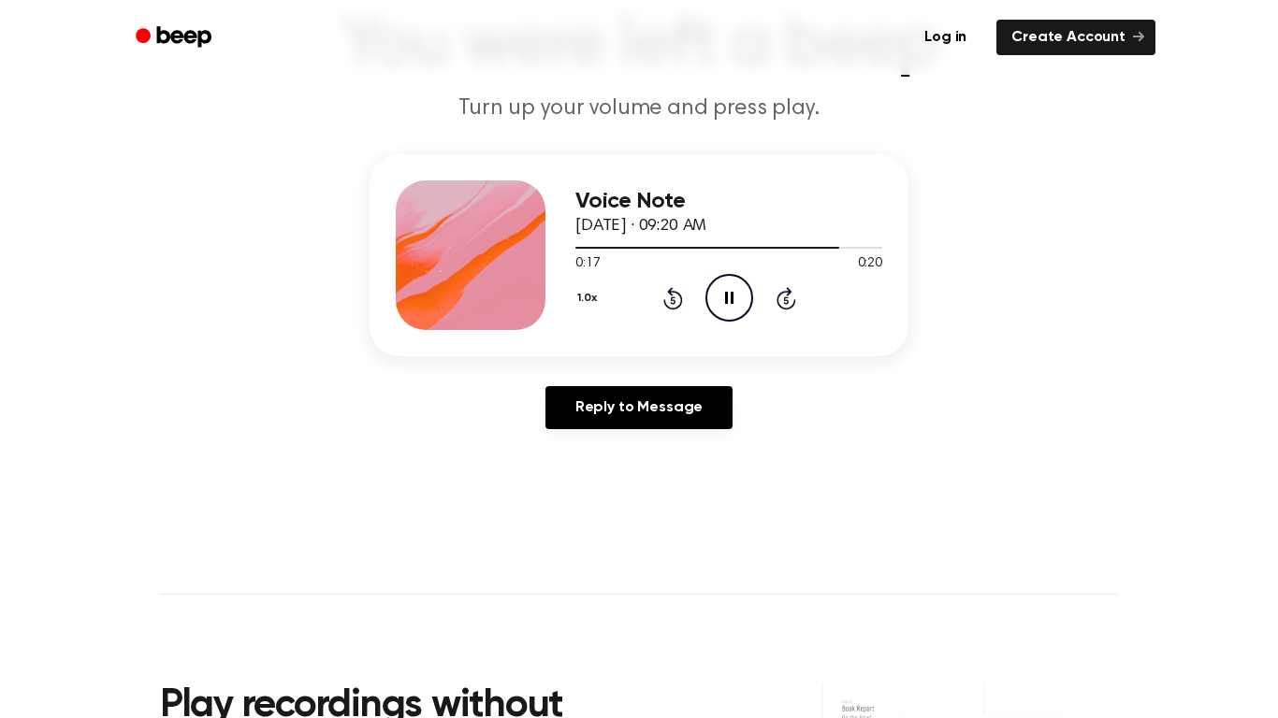
click at [696, 292] on div "1.0x Rewind 5 seconds Pause Audio Skip 5 seconds" at bounding box center [728, 298] width 307 height 48
click at [663, 299] on icon at bounding box center [673, 298] width 20 height 22
click at [672, 276] on div "1.0x Rewind 5 seconds Pause Audio Skip 5 seconds" at bounding box center [728, 298] width 307 height 48
click at [672, 300] on icon at bounding box center [672, 299] width 5 height 7
click at [674, 302] on icon at bounding box center [672, 299] width 5 height 7
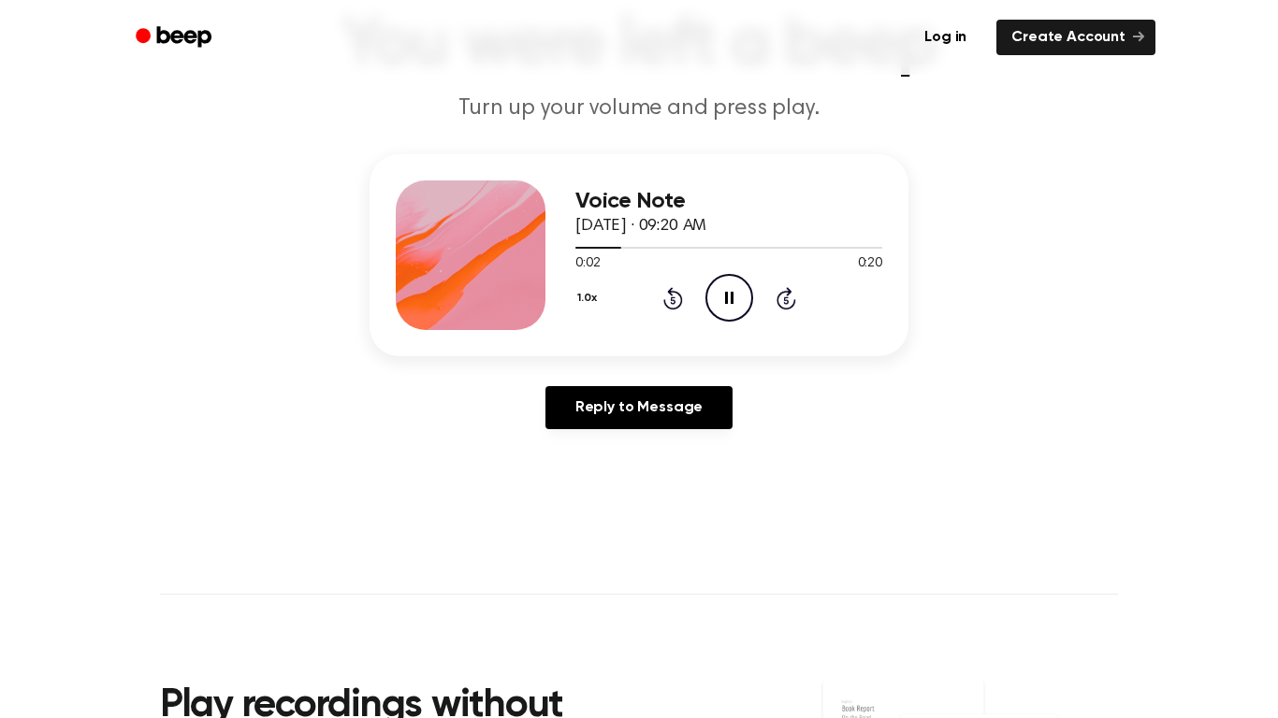
click at [672, 300] on icon at bounding box center [672, 299] width 5 height 7
click at [677, 311] on div "1.0x Rewind 5 seconds Pause Audio Skip 5 seconds" at bounding box center [728, 298] width 307 height 48
click at [672, 300] on icon at bounding box center [672, 299] width 5 height 7
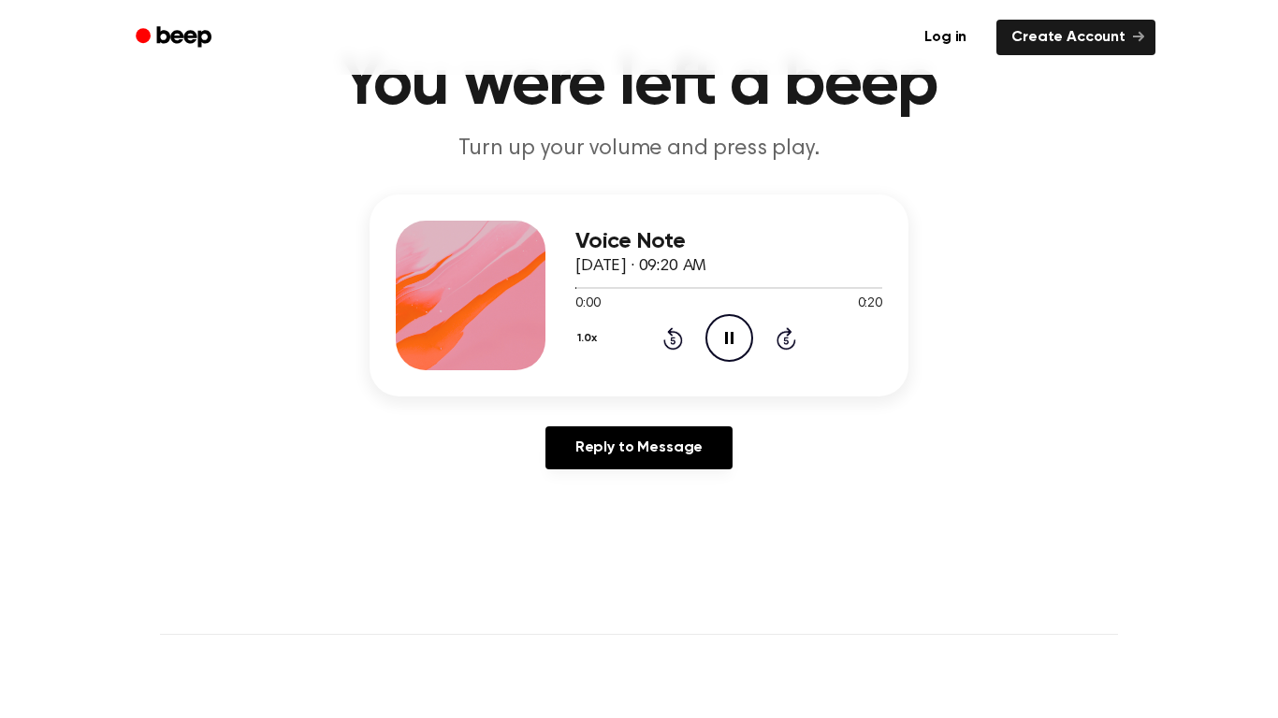
click at [681, 315] on div "1.0x Rewind 5 seconds Pause Audio Skip 5 seconds" at bounding box center [728, 338] width 307 height 48
click at [672, 340] on icon at bounding box center [672, 340] width 5 height 7
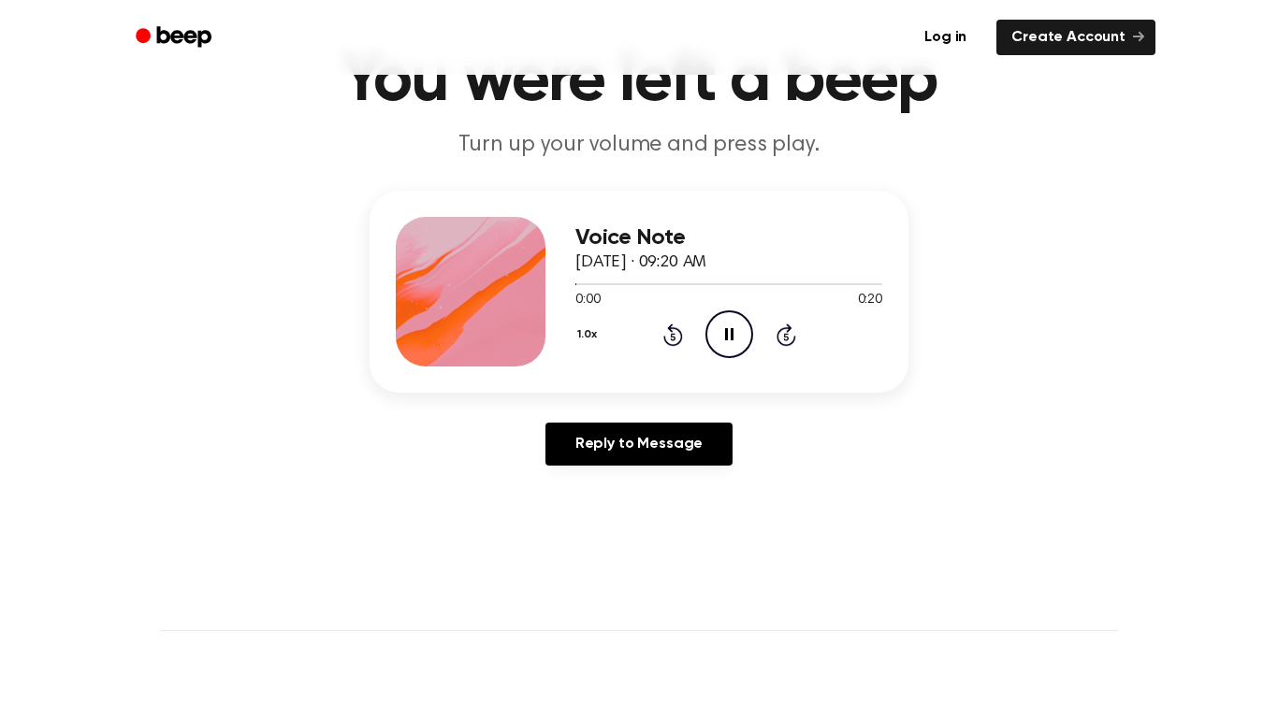
click at [677, 366] on div "Voice Note [DATE] · 09:20 AM 0:00 0:20 Your browser does not support the [objec…" at bounding box center [728, 292] width 307 height 150
click at [672, 348] on div "1.0x Rewind 5 seconds Pause Audio Skip 5 seconds" at bounding box center [728, 335] width 307 height 48
click at [670, 337] on icon "Rewind 5 seconds" at bounding box center [672, 335] width 21 height 24
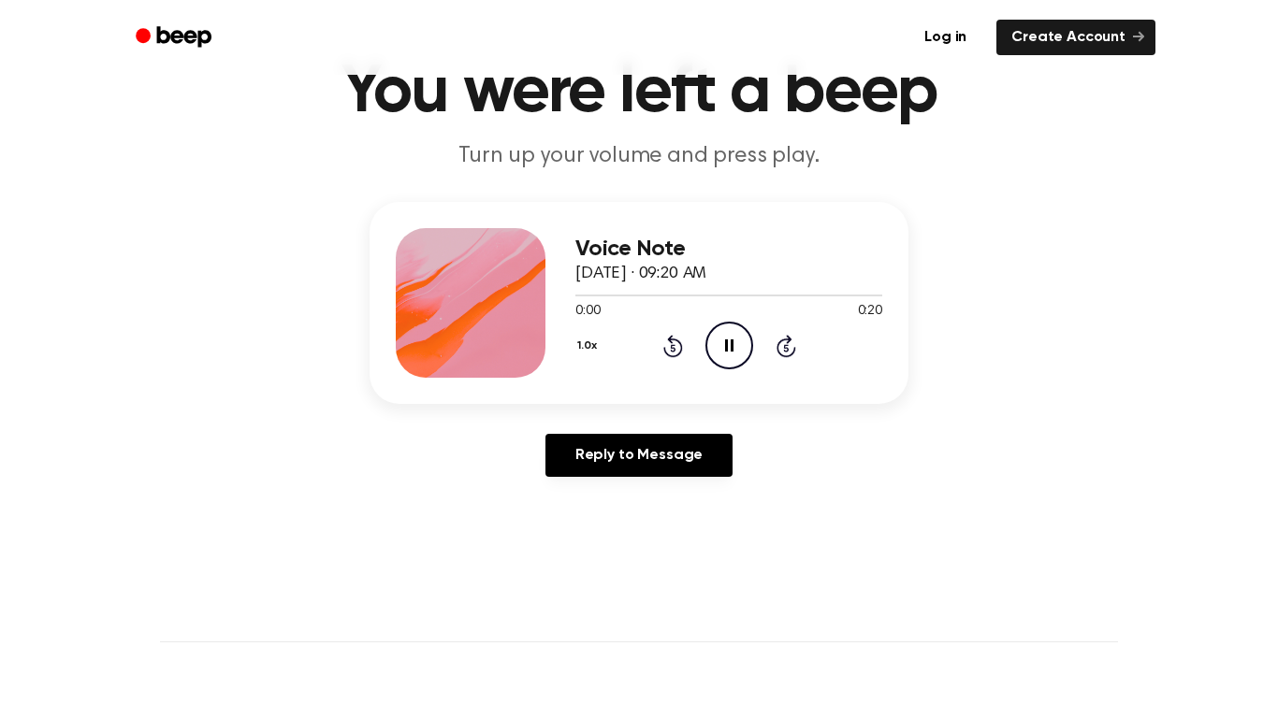
click at [677, 340] on icon at bounding box center [673, 346] width 20 height 22
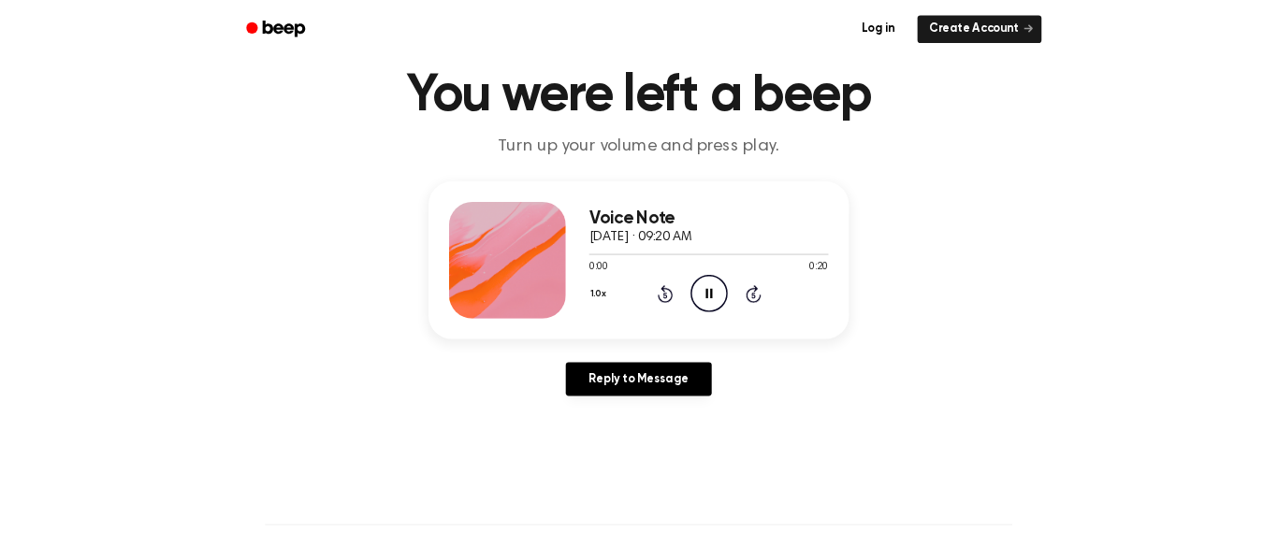
scroll to position [46, 0]
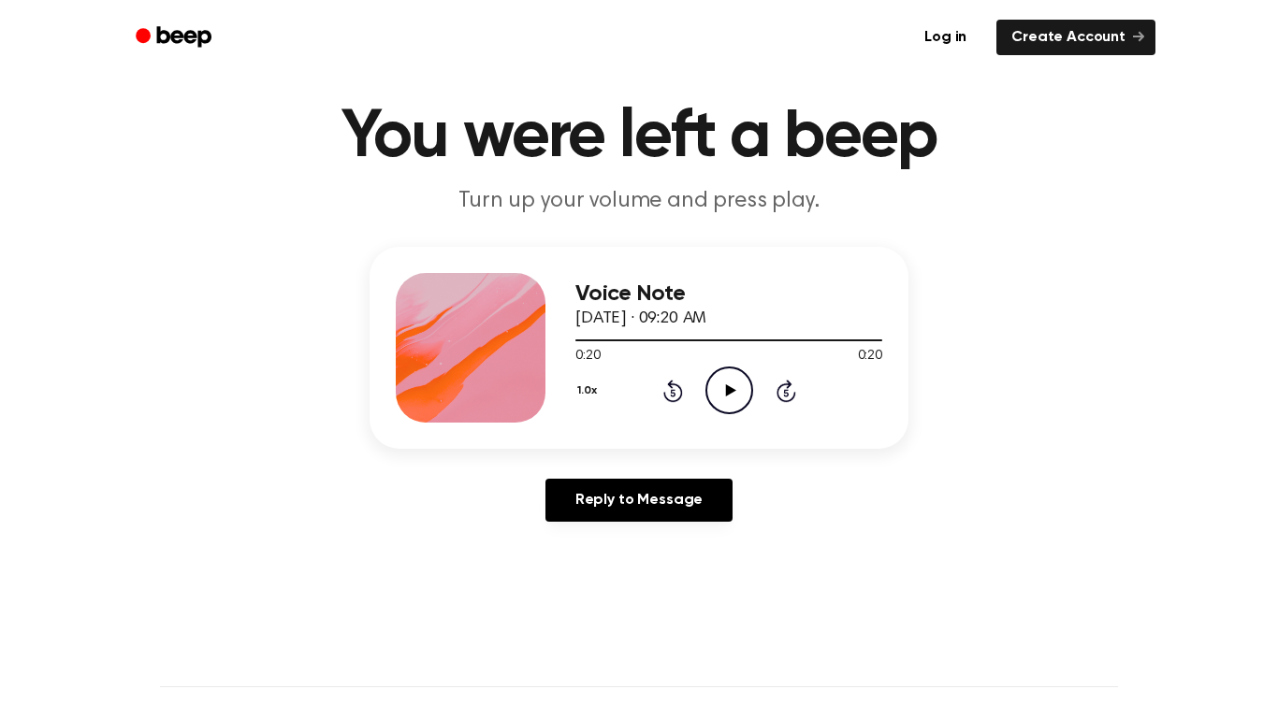
click at [732, 378] on icon "Play Audio" at bounding box center [729, 391] width 48 height 48
click at [673, 383] on icon at bounding box center [673, 391] width 20 height 22
click at [671, 394] on icon "Rewind 5 seconds" at bounding box center [672, 391] width 21 height 24
click at [679, 381] on icon "Rewind 5 seconds" at bounding box center [672, 391] width 21 height 24
click at [670, 393] on icon "Rewind 5 seconds" at bounding box center [672, 391] width 21 height 24
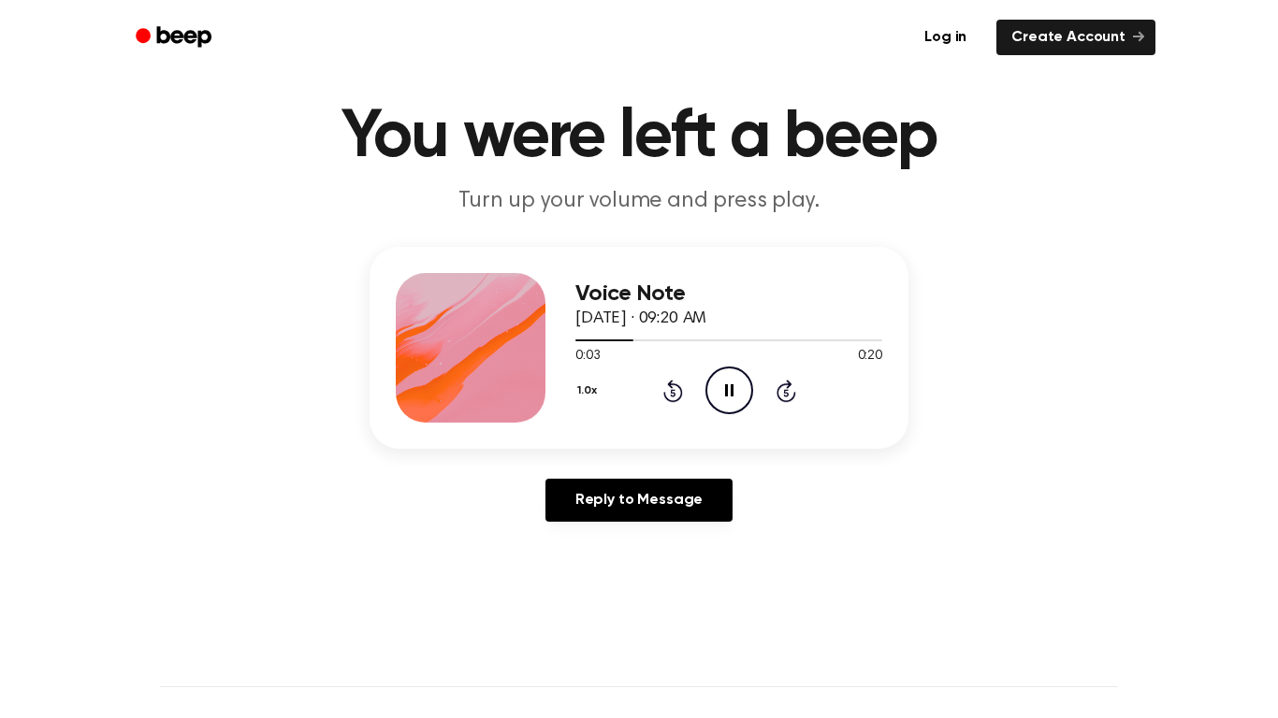
click at [716, 435] on div "Voice Note [DATE] · 09:20 AM 0:03 0:20 Your browser does not support the [objec…" at bounding box center [638, 348] width 539 height 202
click at [716, 435] on div "Voice Note [DATE] · 09:20 AM 0:04 0:20 Your browser does not support the [objec…" at bounding box center [638, 348] width 539 height 202
click at [733, 408] on icon "Play Audio" at bounding box center [729, 391] width 48 height 48
click at [716, 390] on icon "Play Audio" at bounding box center [729, 391] width 48 height 48
click at [672, 393] on icon at bounding box center [672, 392] width 5 height 7
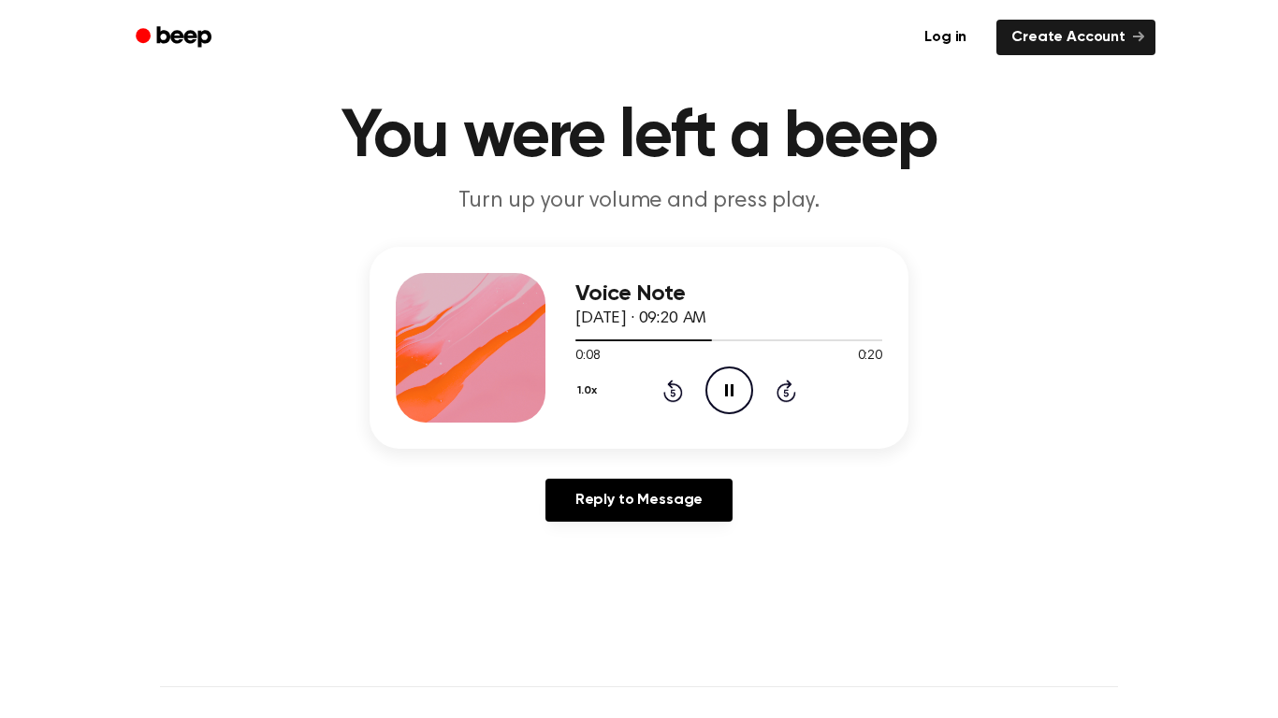
click at [674, 391] on icon at bounding box center [672, 392] width 5 height 7
click at [672, 393] on icon at bounding box center [672, 392] width 5 height 7
click at [679, 385] on icon "Rewind 5 seconds" at bounding box center [672, 391] width 21 height 24
click at [672, 393] on icon at bounding box center [672, 392] width 5 height 7
click at [725, 379] on icon "Play Audio" at bounding box center [729, 391] width 48 height 48
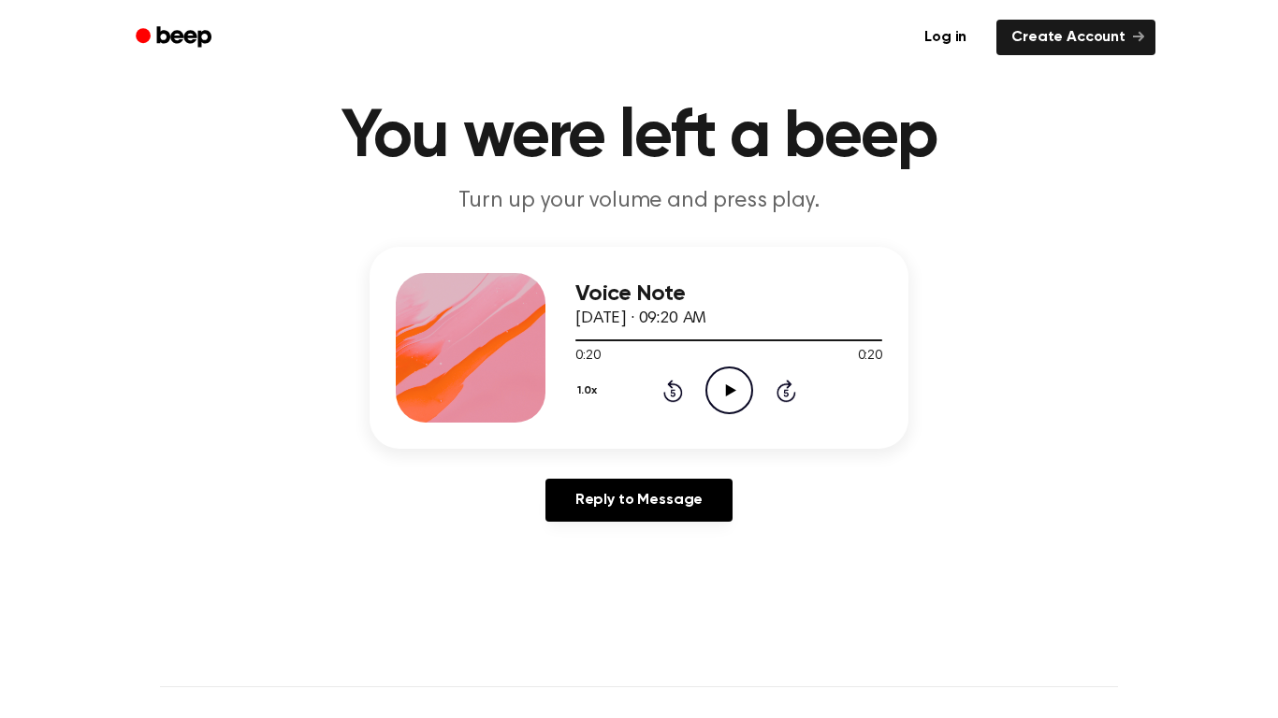
click at [724, 391] on icon "Play Audio" at bounding box center [729, 391] width 48 height 48
click at [672, 393] on icon at bounding box center [672, 392] width 5 height 7
click at [683, 395] on div "1.0x Rewind 5 seconds Pause Audio Skip 5 seconds" at bounding box center [728, 391] width 307 height 48
click at [672, 393] on icon at bounding box center [672, 392] width 5 height 7
click at [728, 383] on icon "Play Audio" at bounding box center [729, 391] width 48 height 48
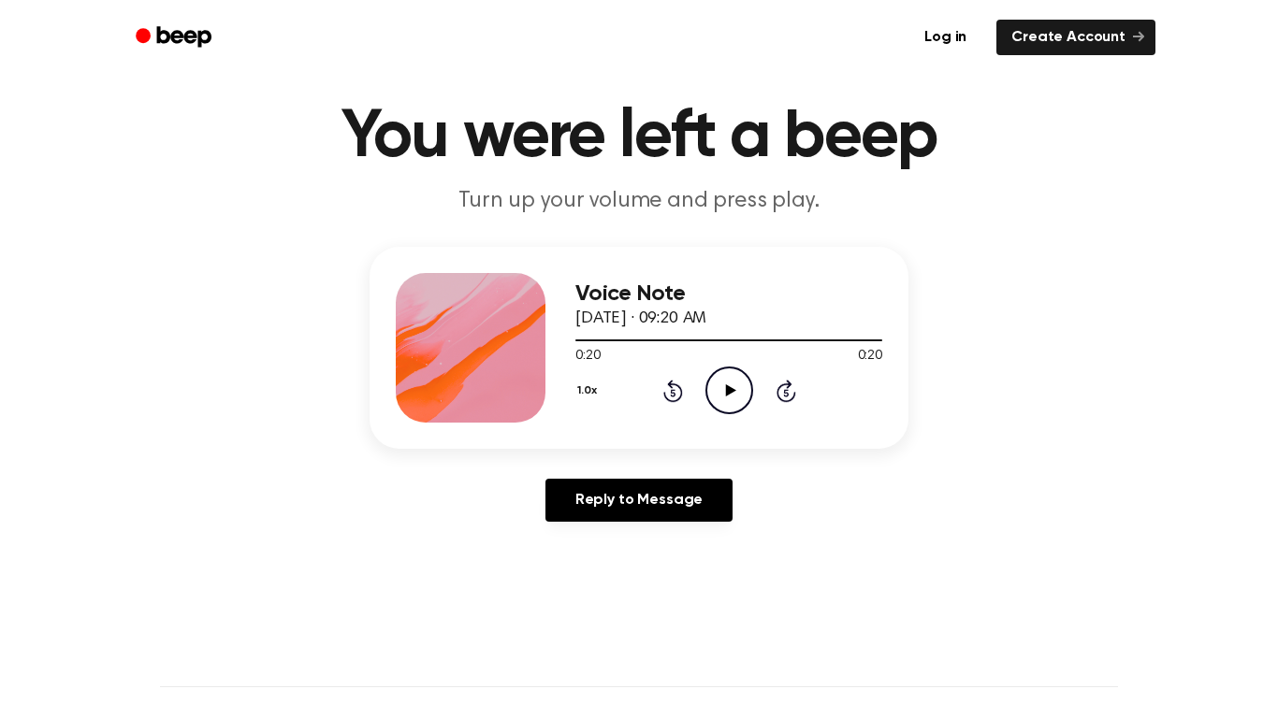
click at [732, 398] on icon "Play Audio" at bounding box center [729, 391] width 48 height 48
click at [741, 373] on icon "Play Audio" at bounding box center [729, 391] width 48 height 48
click at [672, 393] on icon at bounding box center [672, 392] width 5 height 7
click at [729, 403] on icon "Play Audio" at bounding box center [729, 391] width 48 height 48
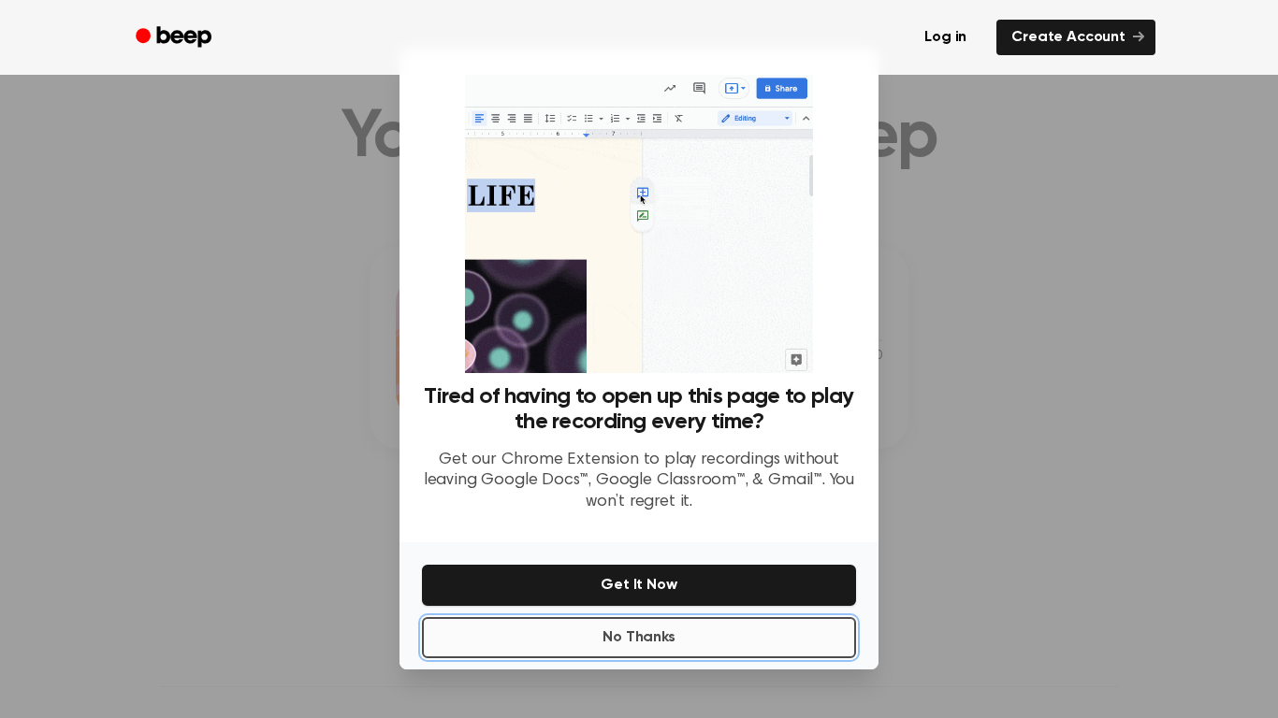
click at [725, 618] on button "No Thanks" at bounding box center [639, 637] width 434 height 41
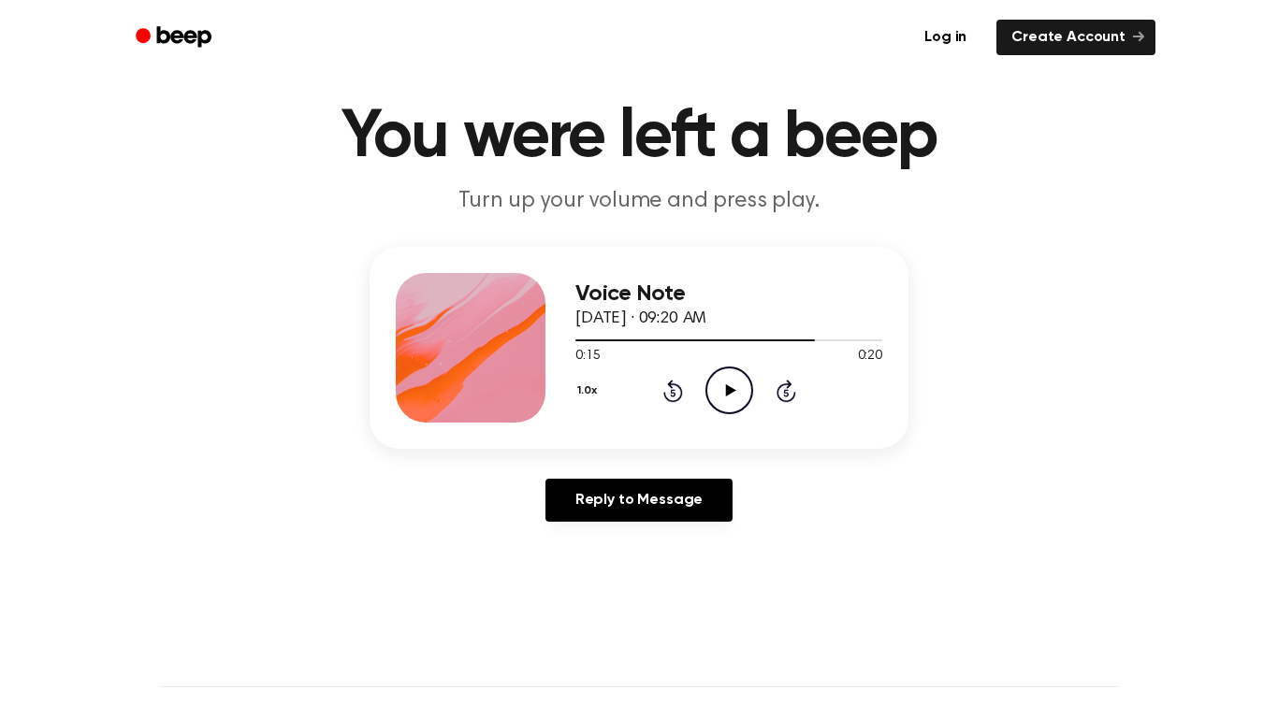
click at [744, 391] on icon "Play Audio" at bounding box center [729, 391] width 48 height 48
click at [670, 389] on icon "Rewind 5 seconds" at bounding box center [672, 391] width 21 height 24
